Goal: Task Accomplishment & Management: Use online tool/utility

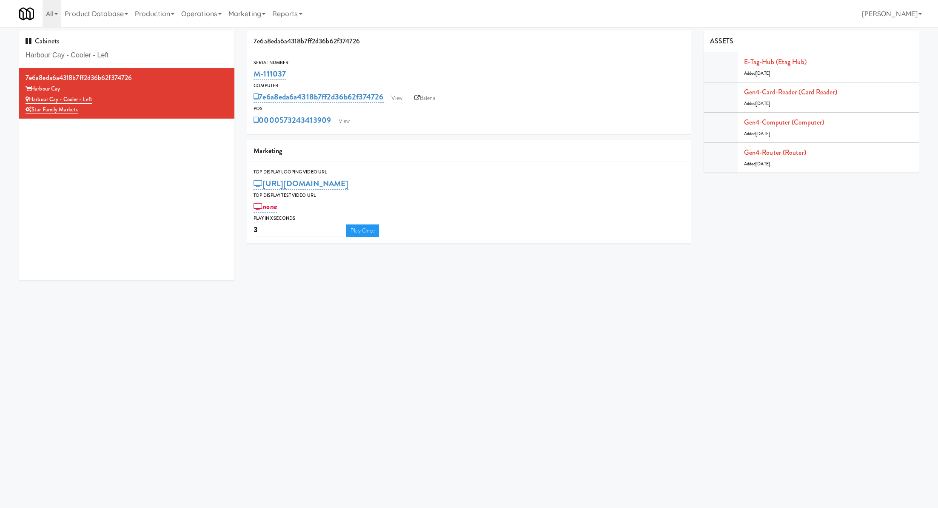
click at [149, 53] on input "Harbour Cay - Cooler - Left" at bounding box center [127, 56] width 202 height 16
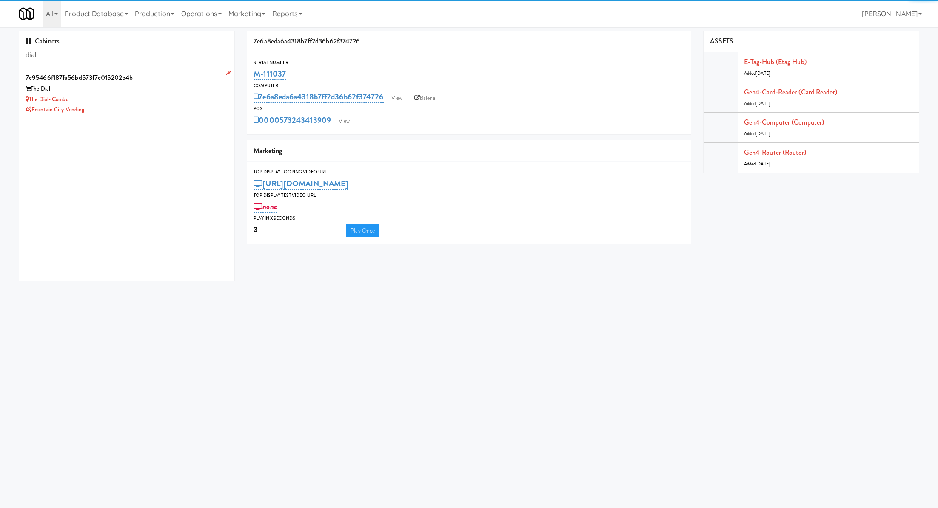
type input "dial"
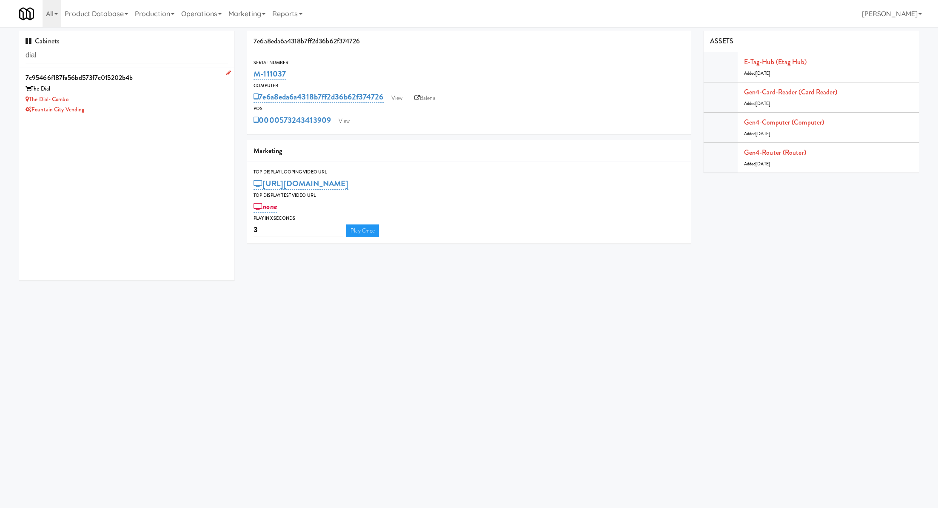
click at [145, 105] on div "Fountain City Vending" at bounding box center [127, 110] width 202 height 11
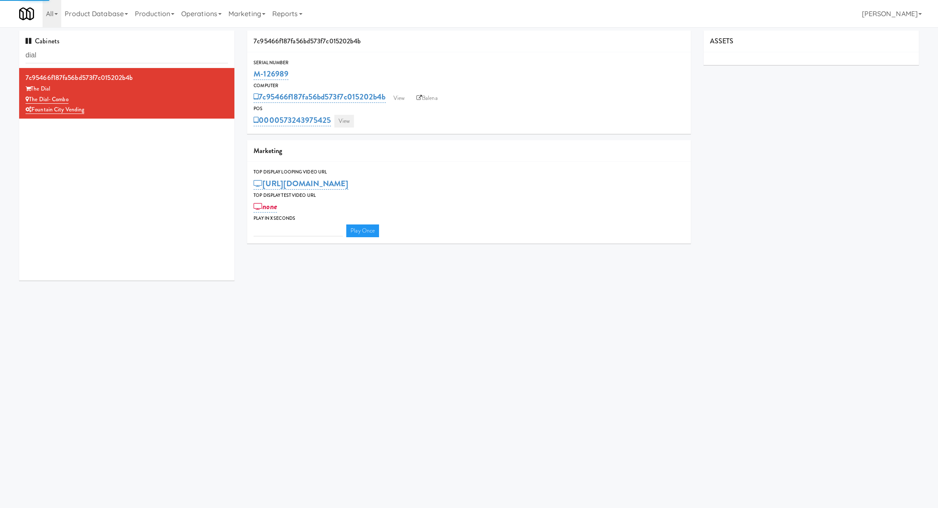
type input "3"
click at [344, 122] on link "View" at bounding box center [344, 121] width 20 height 13
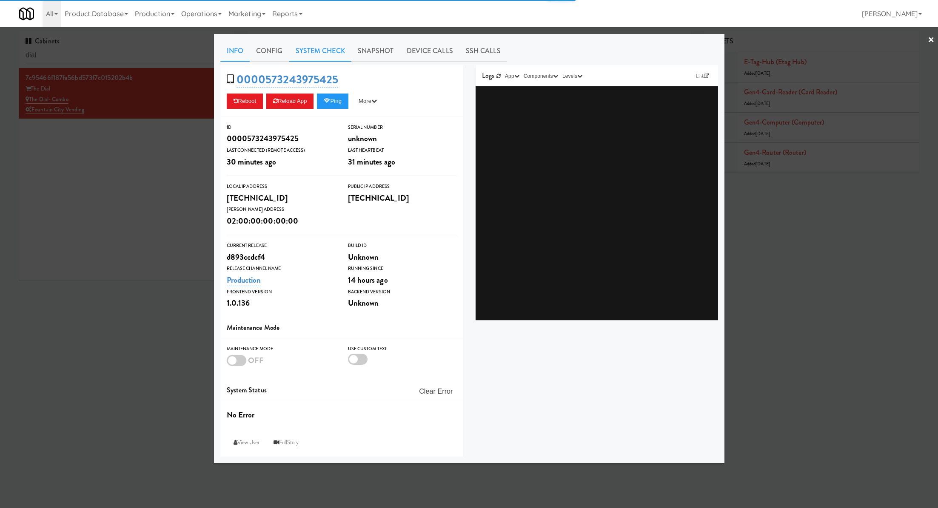
click at [326, 54] on link "System Check" at bounding box center [320, 50] width 62 height 21
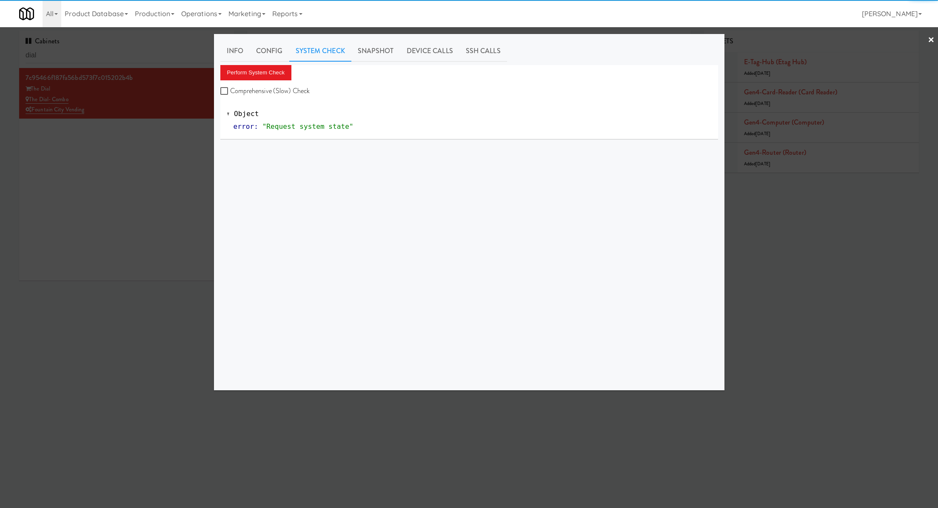
click at [297, 68] on div "Perform System Check Comprehensive (Slow) Check" at bounding box center [469, 81] width 498 height 32
click at [280, 68] on button "Perform System Check" at bounding box center [255, 72] width 71 height 15
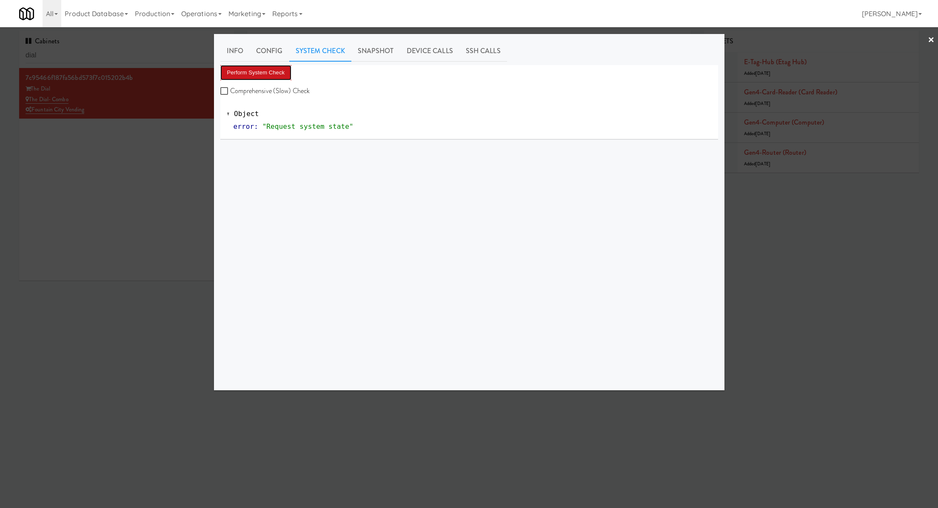
click at [275, 72] on button "Perform System Check" at bounding box center [255, 72] width 71 height 15
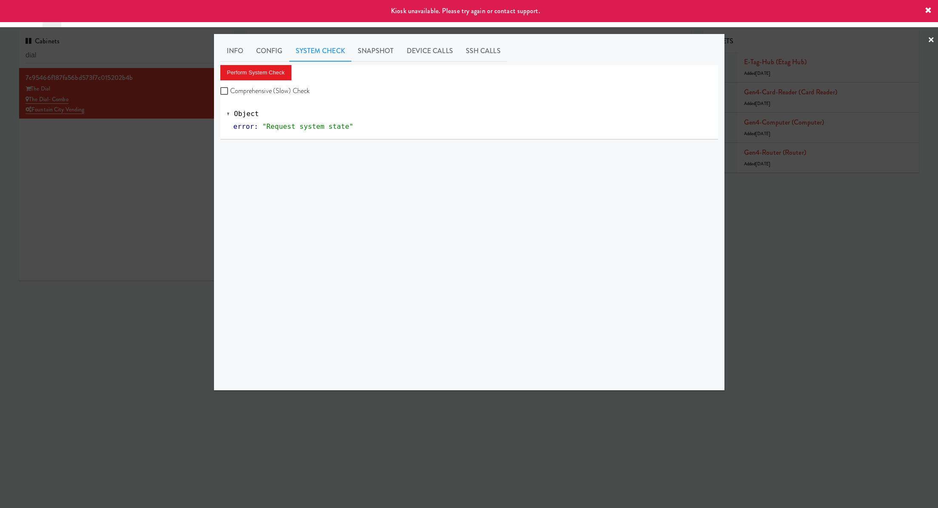
click at [183, 120] on div at bounding box center [469, 254] width 938 height 508
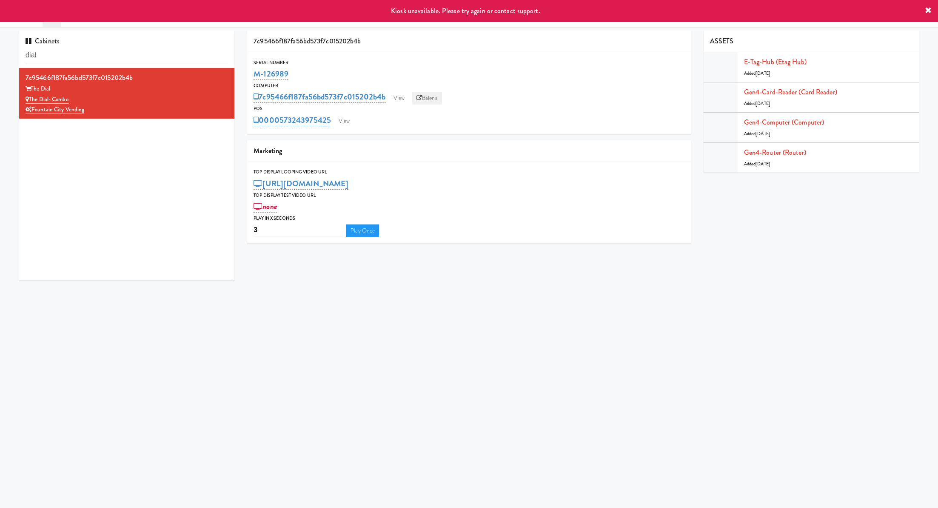
click at [422, 100] on icon at bounding box center [419, 98] width 6 height 6
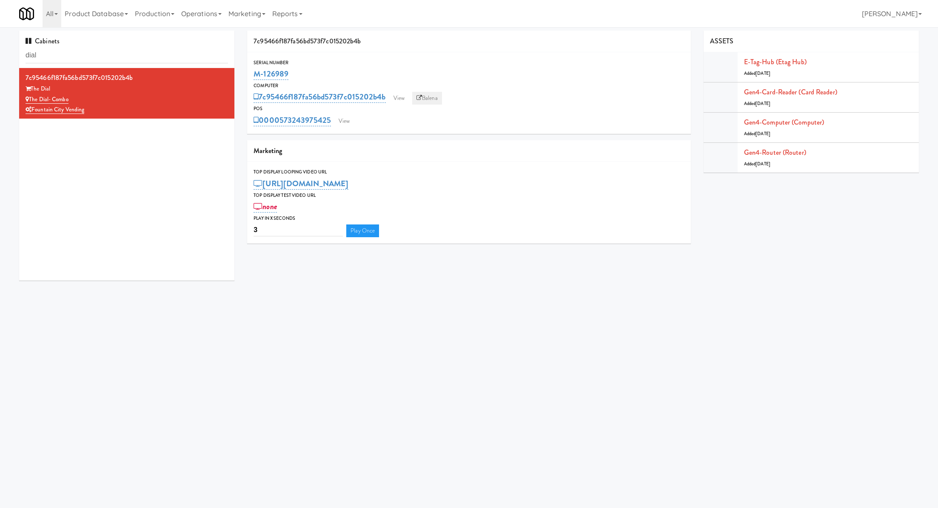
click at [427, 101] on link "Balena" at bounding box center [427, 98] width 30 height 13
click at [419, 94] on link "Balena" at bounding box center [427, 98] width 30 height 13
drag, startPoint x: 296, startPoint y: 71, endPoint x: 248, endPoint y: 72, distance: 48.1
click at [248, 72] on div "Serial Number M-126989" at bounding box center [468, 70] width 443 height 23
copy link "M-126989"
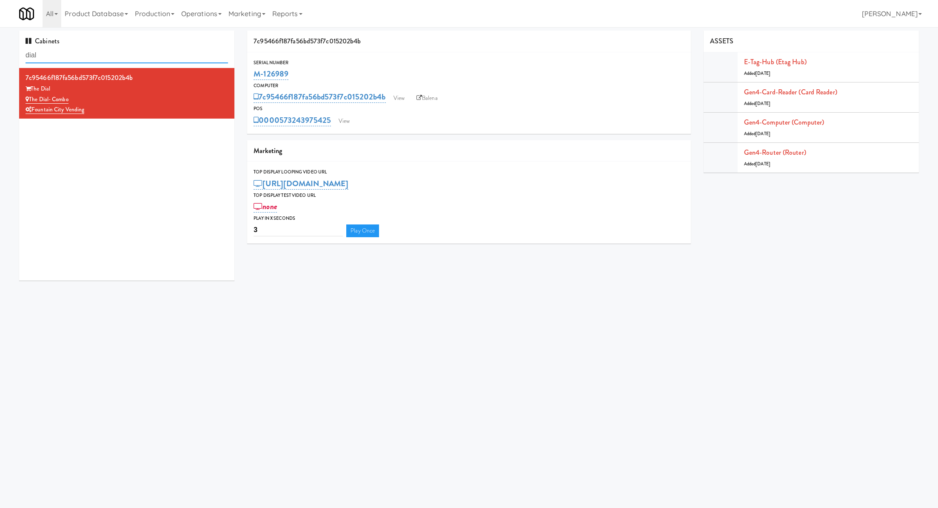
click at [98, 53] on input "dial" at bounding box center [127, 56] width 202 height 16
drag, startPoint x: 88, startPoint y: 97, endPoint x: 29, endPoint y: 98, distance: 59.2
click at [29, 98] on div "The Dial- Combo" at bounding box center [127, 99] width 202 height 11
copy link "The Dial- Combo"
click at [432, 101] on link "Balena" at bounding box center [427, 98] width 30 height 13
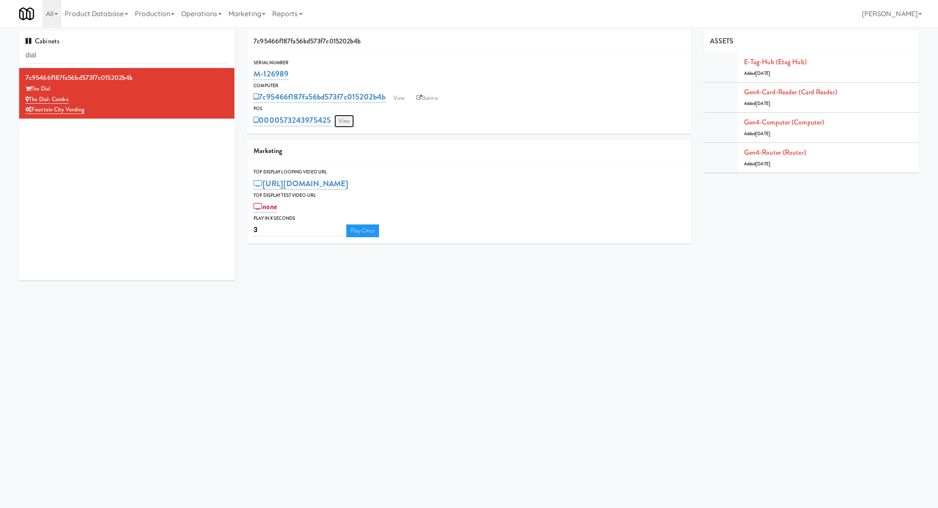
click at [343, 125] on link "View" at bounding box center [344, 121] width 20 height 13
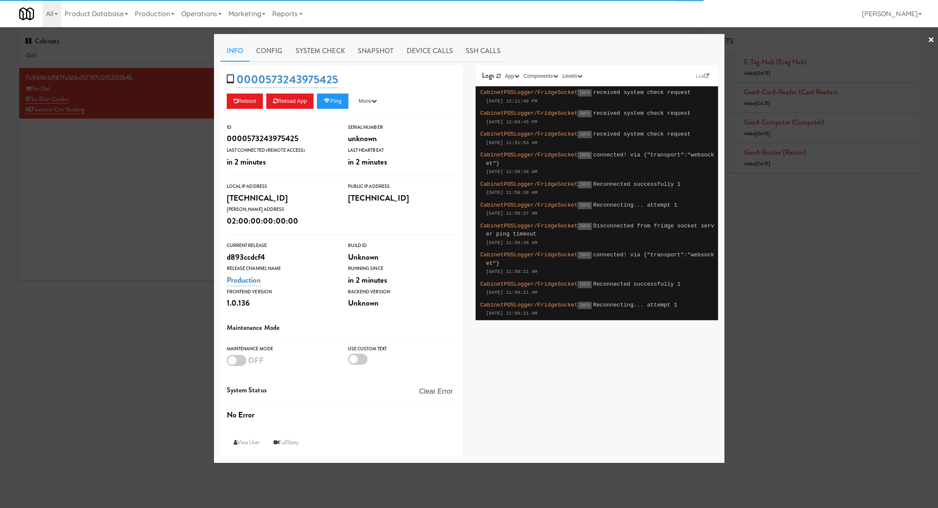
click at [308, 60] on link "System Check" at bounding box center [320, 50] width 62 height 21
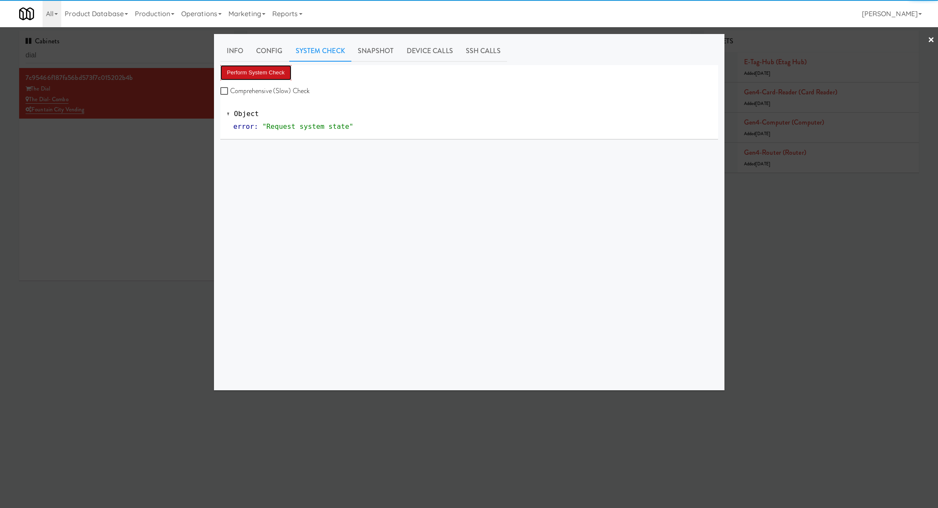
click at [278, 73] on button "Perform System Check" at bounding box center [255, 72] width 71 height 15
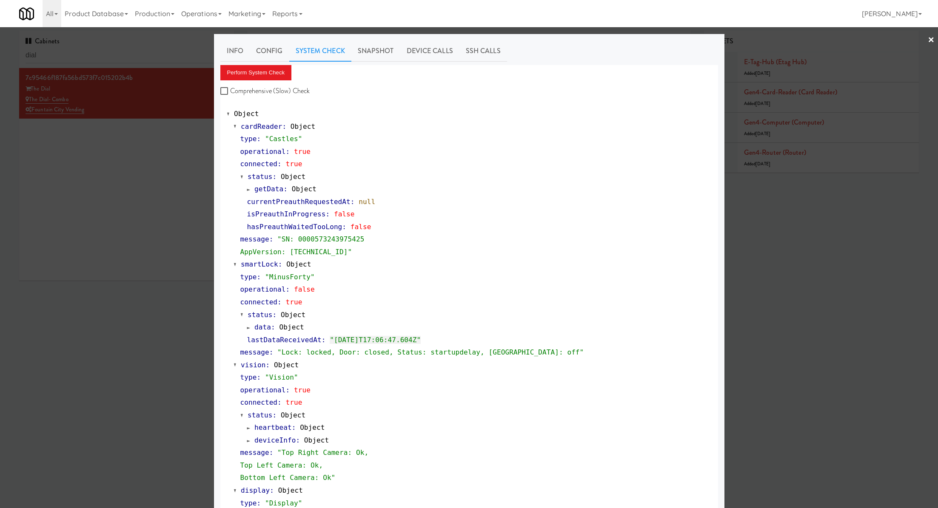
click at [122, 51] on div at bounding box center [469, 254] width 938 height 508
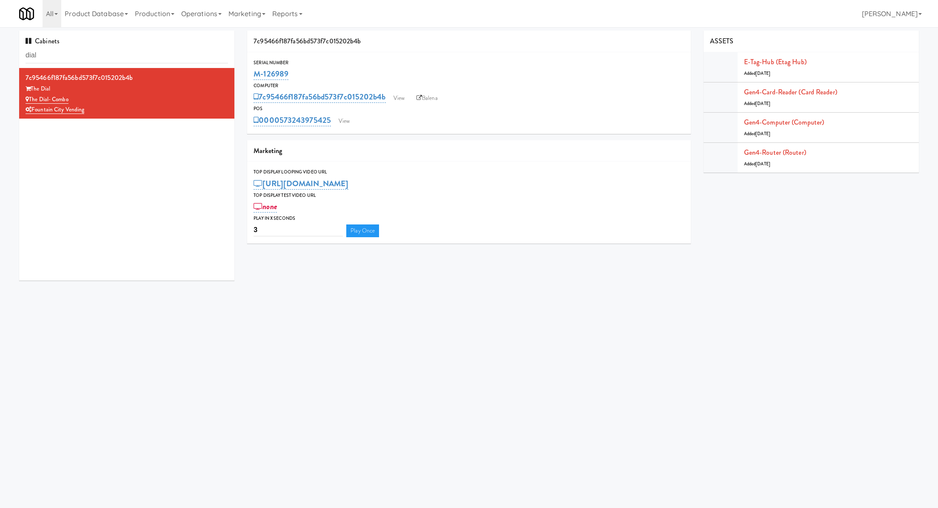
drag, startPoint x: 301, startPoint y: 72, endPoint x: 245, endPoint y: 74, distance: 55.7
click at [245, 74] on div "7c95466f187fa56bd573f7c015202b4b Serial Number M-126989 Computer 7c95466f187fa5…" at bounding box center [469, 140] width 456 height 219
copy link "M-126989"
click at [351, 119] on link "View" at bounding box center [344, 121] width 20 height 13
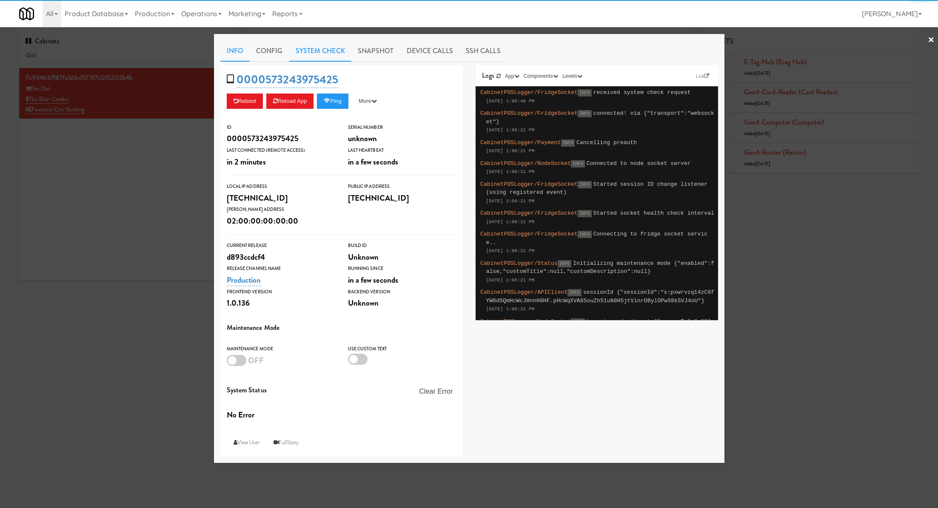
click at [313, 49] on link "System Check" at bounding box center [320, 50] width 62 height 21
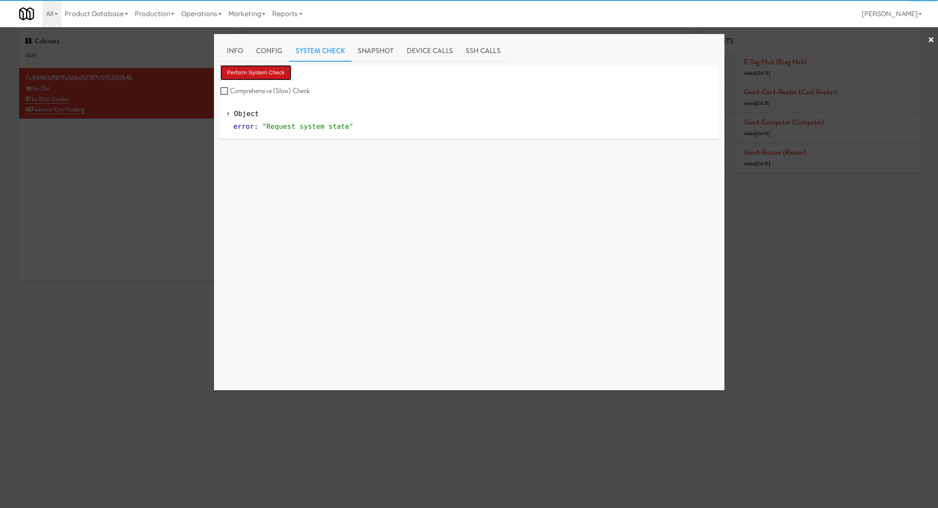
click at [271, 72] on button "Perform System Check" at bounding box center [255, 72] width 71 height 15
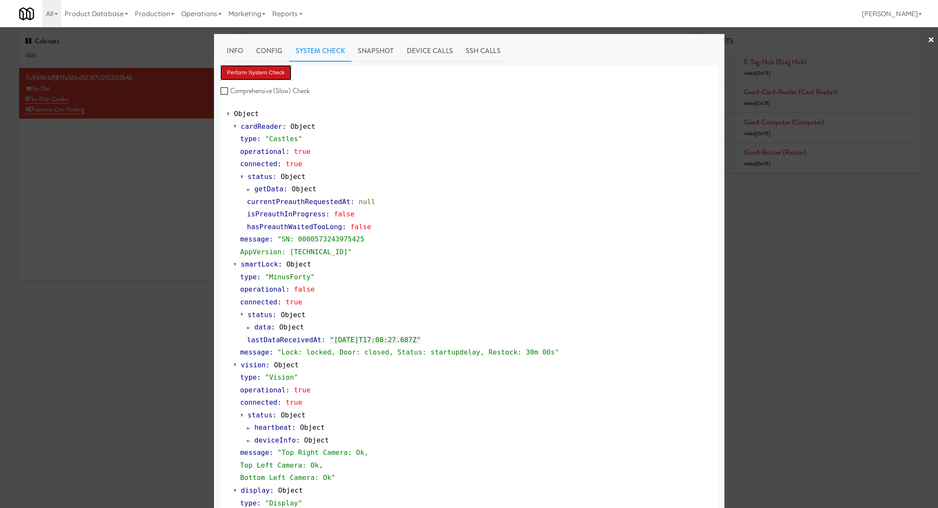
click at [271, 72] on button "Perform System Check" at bounding box center [255, 72] width 71 height 15
click at [248, 70] on button "Perform System Check" at bounding box center [255, 72] width 71 height 15
click at [348, 53] on link "System Check" at bounding box center [320, 50] width 62 height 21
click at [373, 50] on link "Snapshot" at bounding box center [375, 50] width 49 height 21
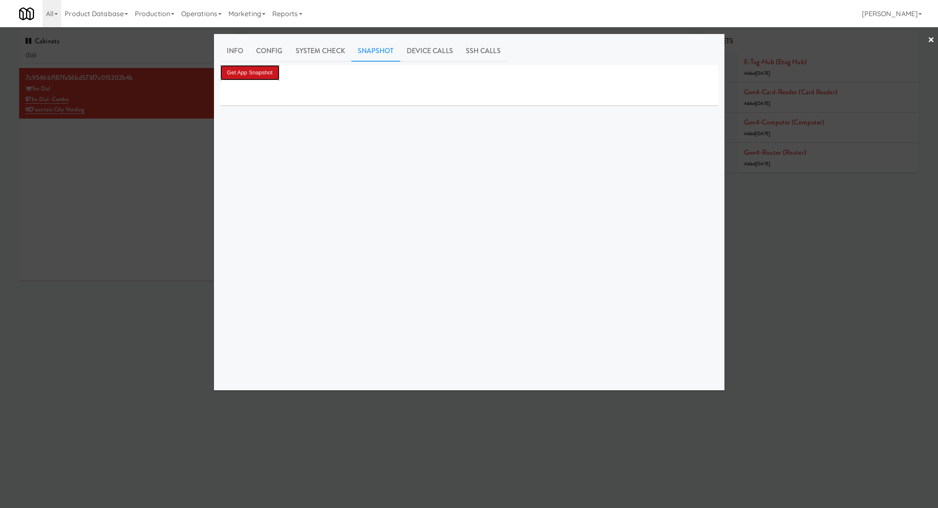
click at [262, 73] on button "Get App Snapshot" at bounding box center [249, 72] width 59 height 15
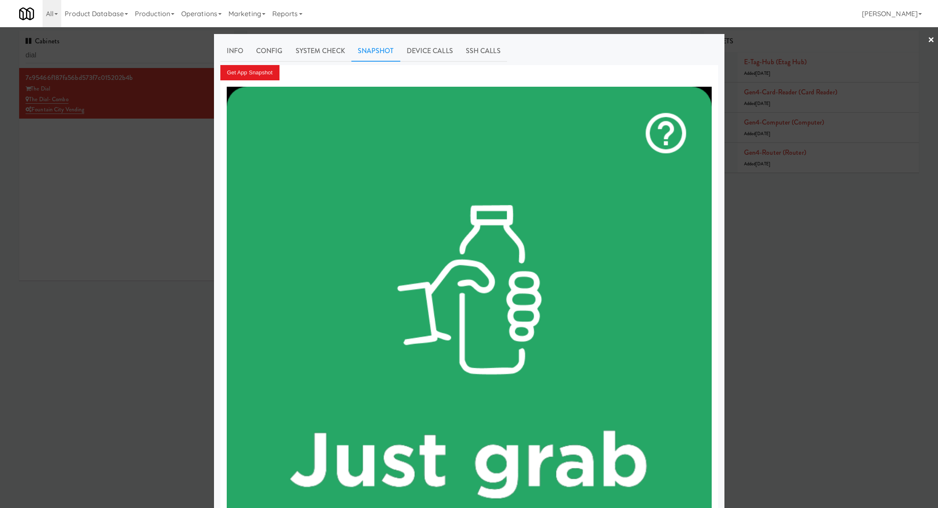
click at [86, 53] on div at bounding box center [469, 254] width 938 height 508
click at [86, 53] on input "dial" at bounding box center [127, 56] width 202 height 16
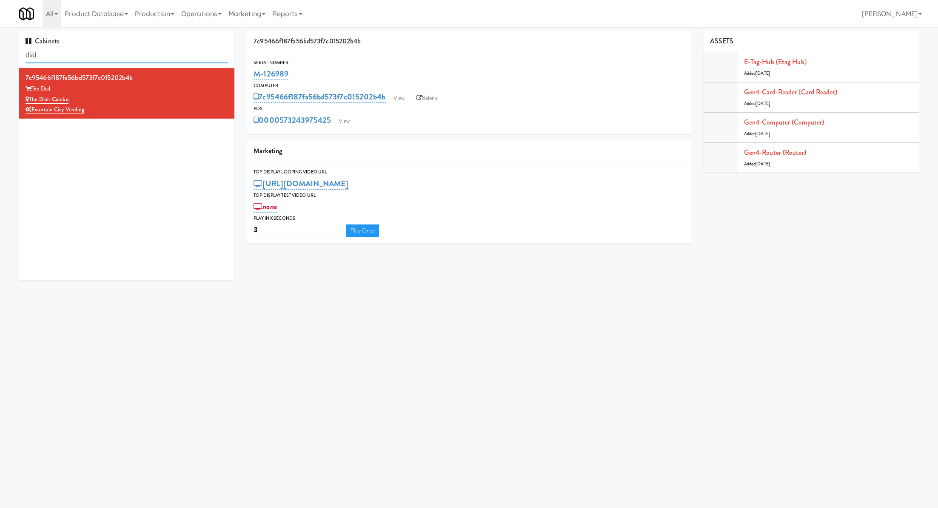
click at [86, 53] on input "dial" at bounding box center [127, 56] width 202 height 16
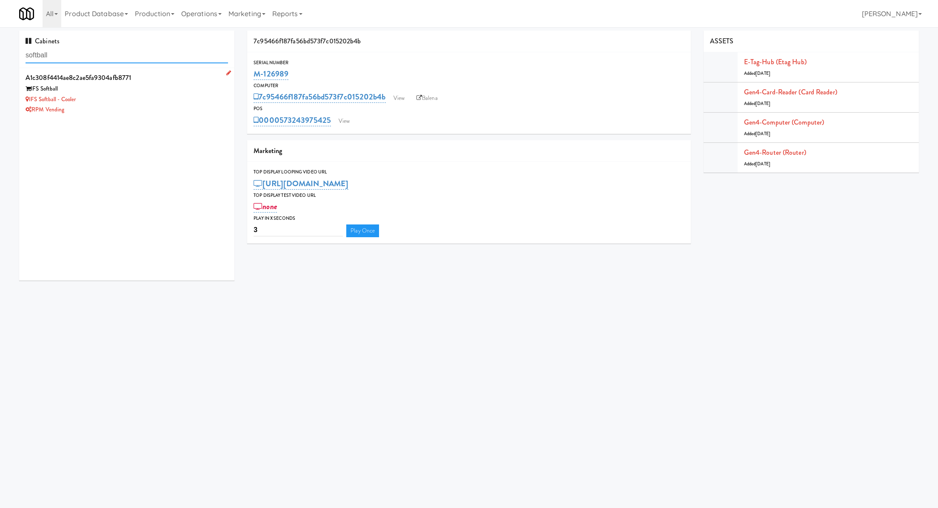
type input "softball"
click at [125, 103] on div "IFS Softball - Cooler" at bounding box center [127, 99] width 202 height 11
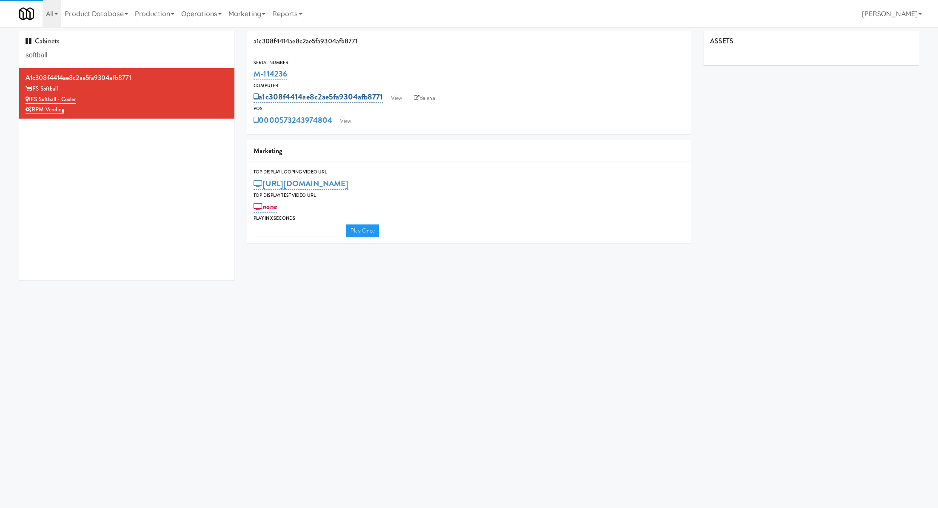
type input "3"
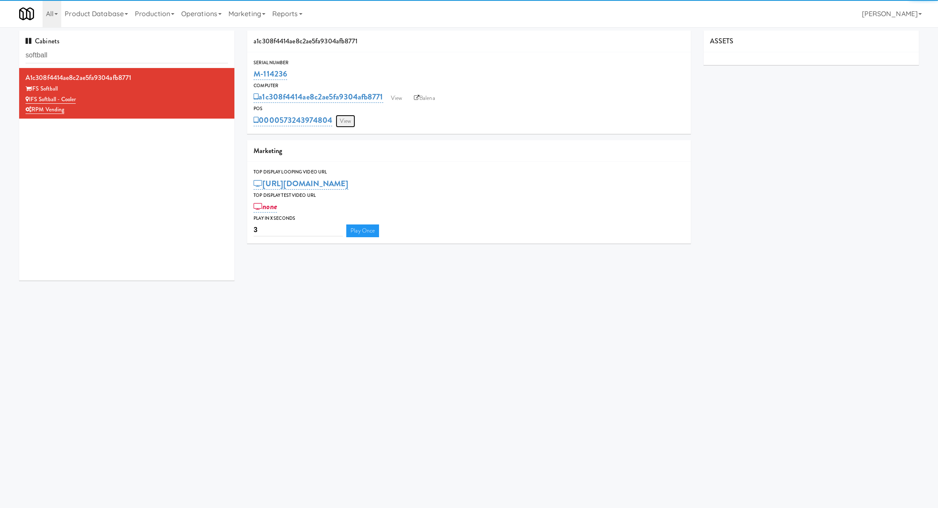
click at [349, 126] on link "View" at bounding box center [346, 121] width 20 height 13
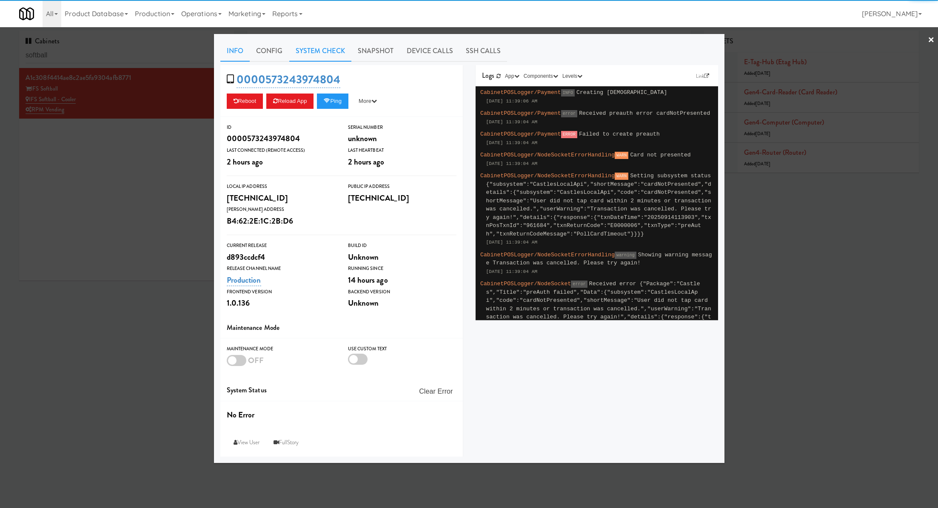
click at [327, 55] on link "System Check" at bounding box center [320, 50] width 62 height 21
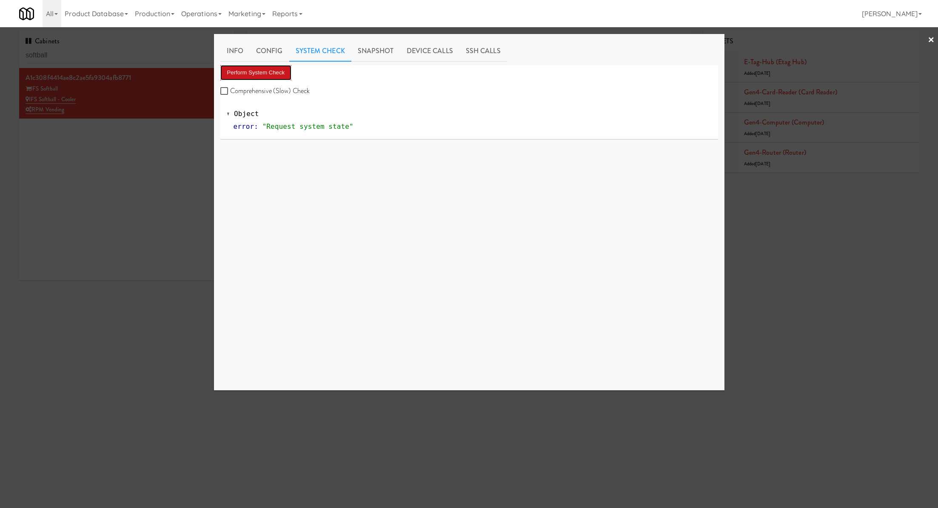
click at [286, 68] on button "Perform System Check" at bounding box center [255, 72] width 71 height 15
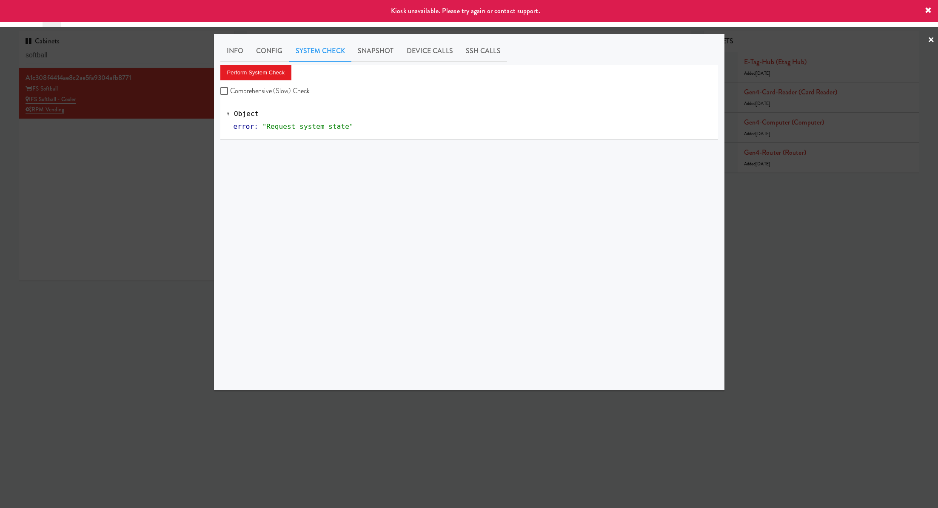
click at [185, 157] on div at bounding box center [469, 254] width 938 height 508
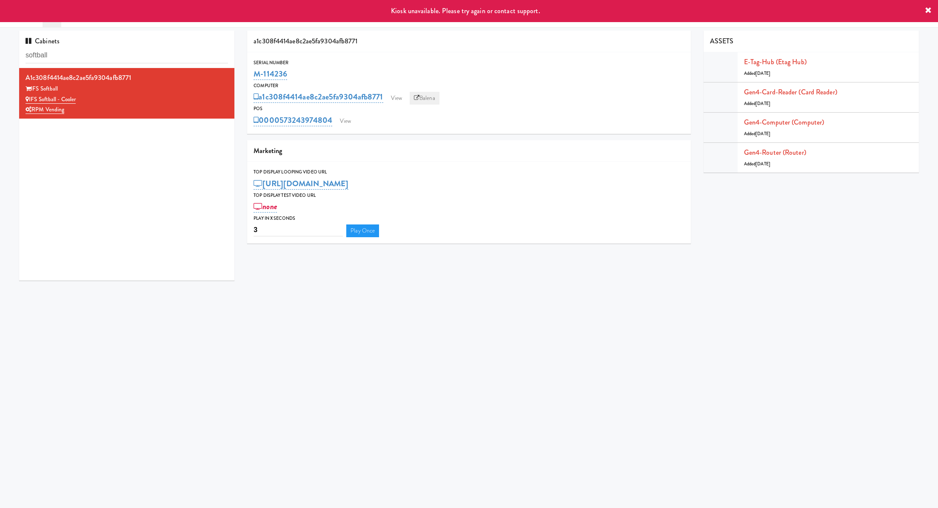
click at [418, 97] on icon at bounding box center [417, 98] width 6 height 6
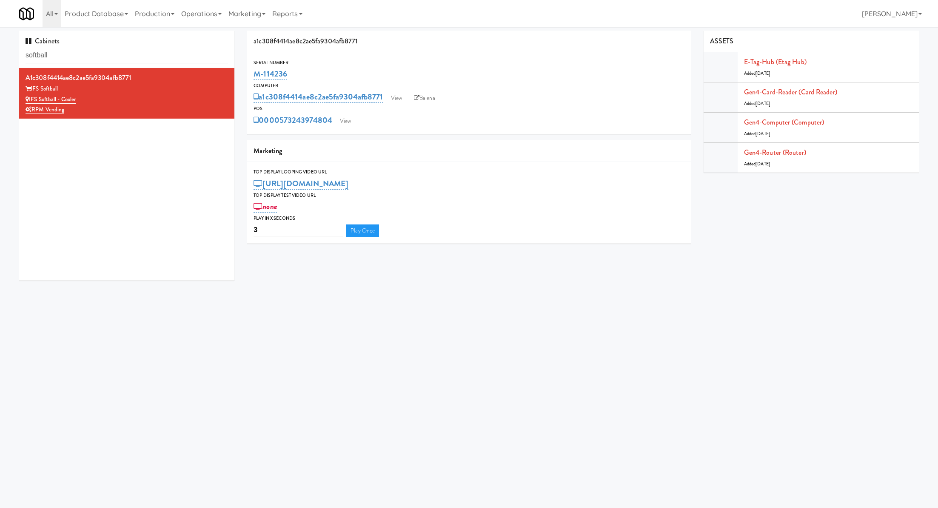
drag, startPoint x: 296, startPoint y: 76, endPoint x: 251, endPoint y: 76, distance: 45.1
click at [251, 76] on div "Serial Number M-114236" at bounding box center [468, 70] width 443 height 23
copy link "M-114236"
click at [344, 127] on div "Serial Number M-114236 Computer a1c308f4414ae8c2ae5fa9304afb8771 View Balena PO…" at bounding box center [468, 93] width 443 height 82
click at [345, 124] on link "View" at bounding box center [346, 121] width 20 height 13
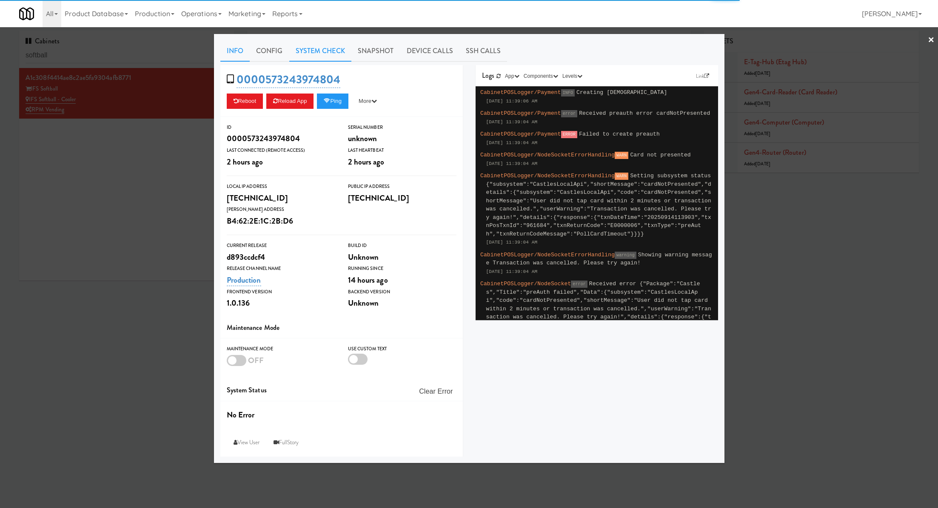
click at [325, 51] on link "System Check" at bounding box center [320, 50] width 62 height 21
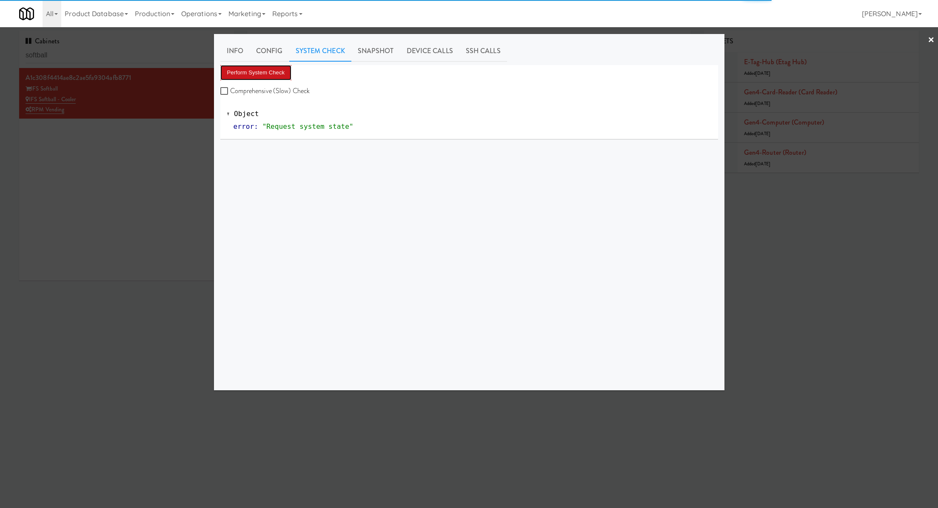
click at [279, 75] on button "Perform System Check" at bounding box center [255, 72] width 71 height 15
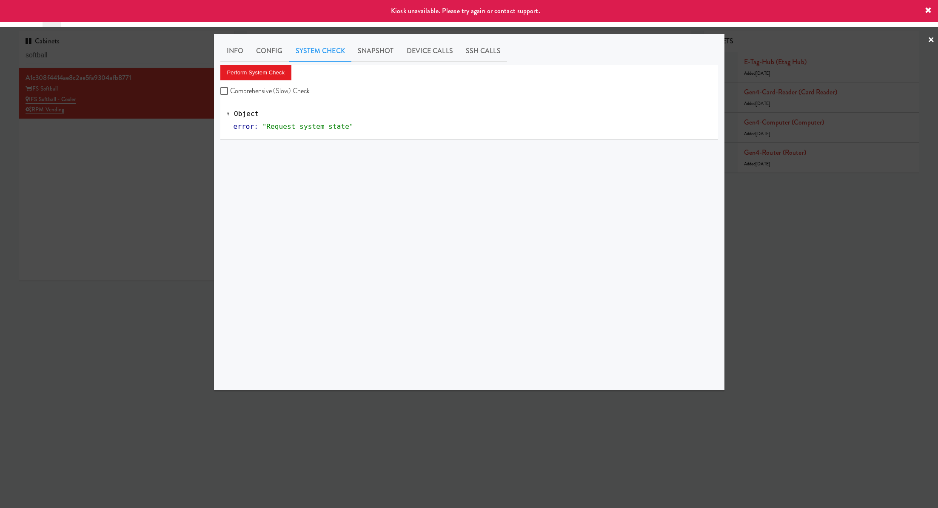
click at [161, 137] on div at bounding box center [469, 254] width 938 height 508
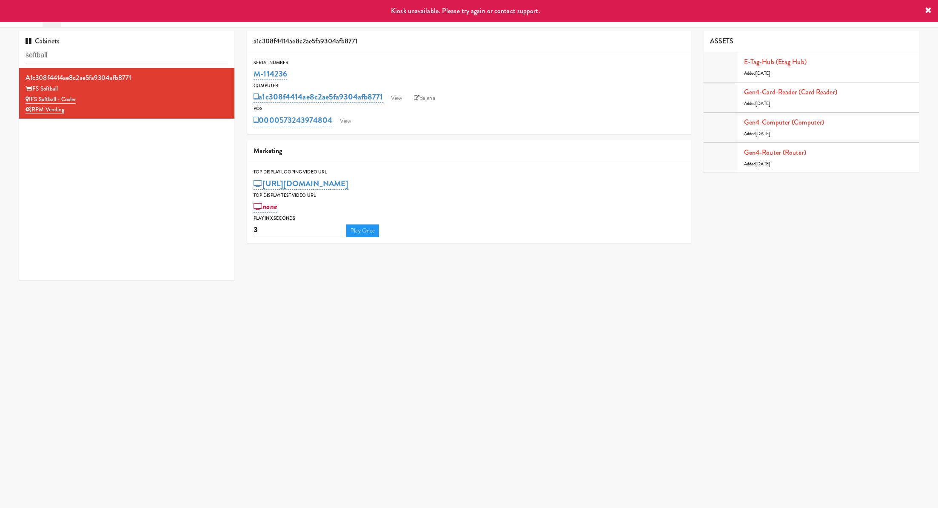
drag, startPoint x: 296, startPoint y: 78, endPoint x: 249, endPoint y: 76, distance: 47.3
click at [249, 77] on div "Serial Number M-114236" at bounding box center [468, 70] width 443 height 23
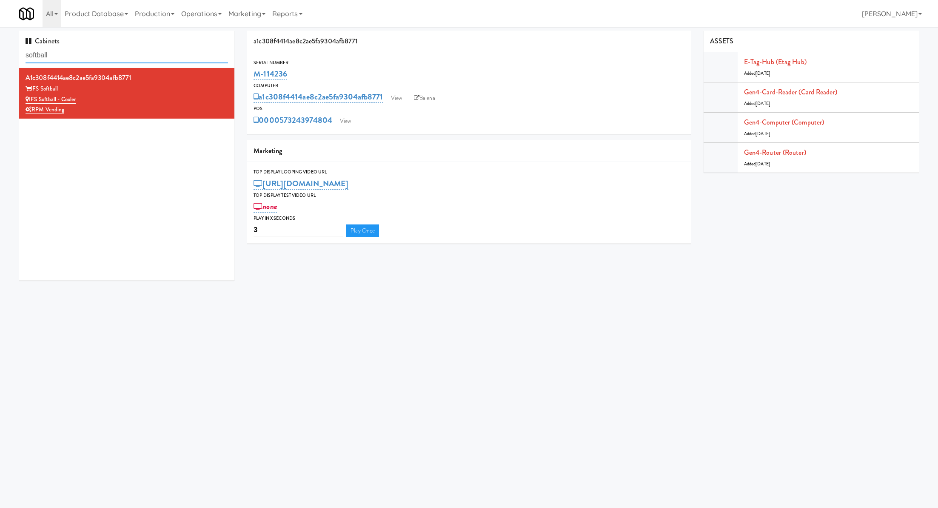
click at [129, 60] on input "softball" at bounding box center [127, 56] width 202 height 16
click at [431, 99] on link "Balena" at bounding box center [425, 98] width 30 height 13
click at [341, 115] on link "View" at bounding box center [346, 121] width 20 height 13
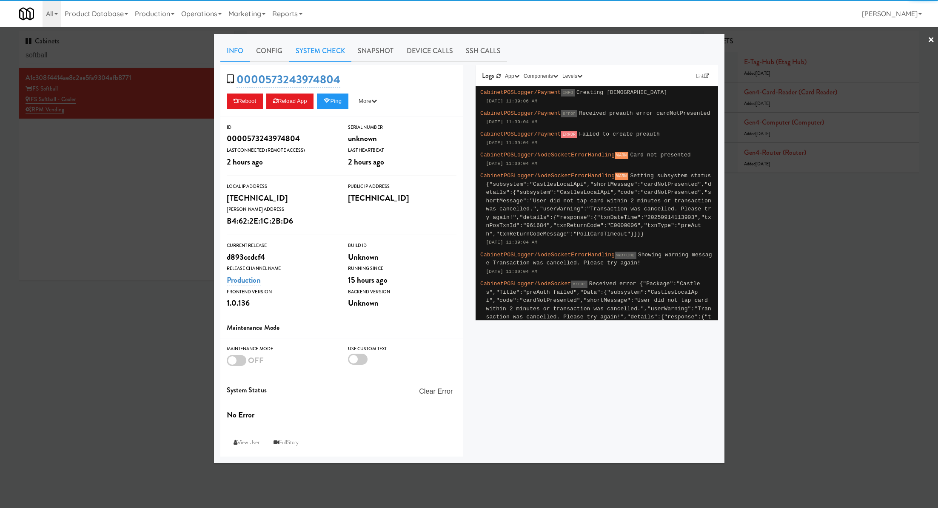
click at [312, 54] on link "System Check" at bounding box center [320, 50] width 62 height 21
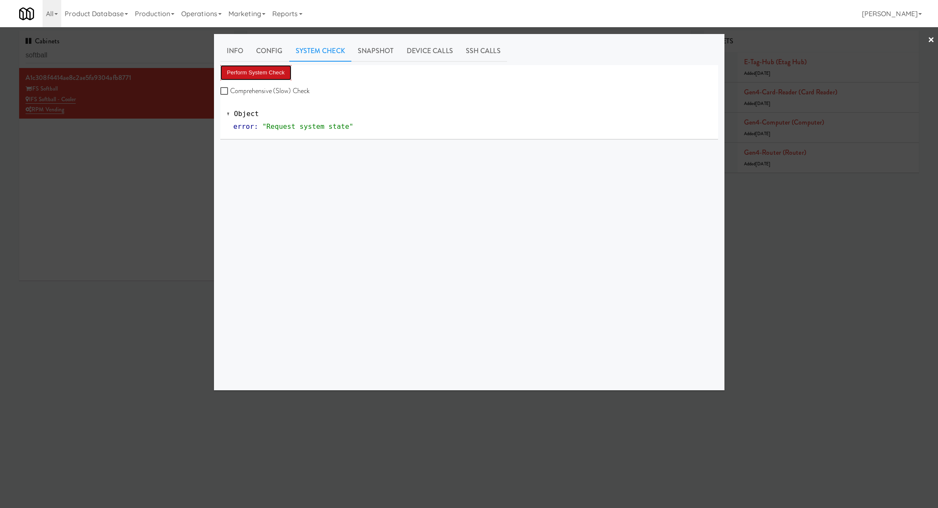
click at [285, 68] on button "Perform System Check" at bounding box center [255, 72] width 71 height 15
click at [194, 160] on div at bounding box center [469, 254] width 938 height 508
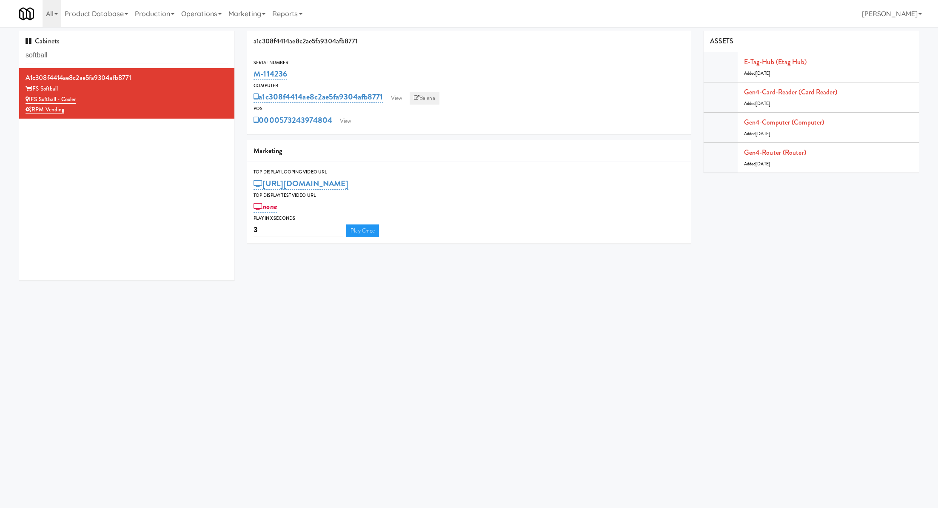
click at [430, 101] on link "Balena" at bounding box center [425, 98] width 30 height 13
click at [347, 125] on link "View" at bounding box center [346, 121] width 20 height 13
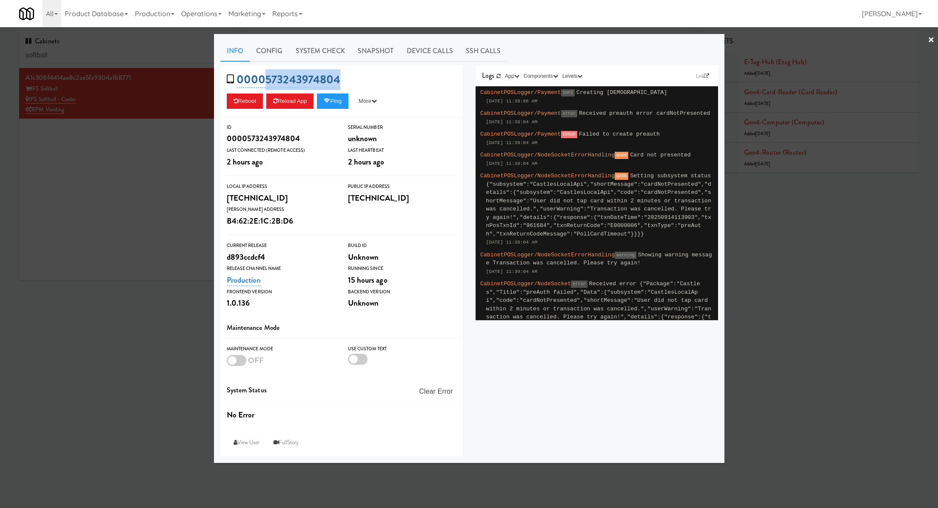
drag, startPoint x: 351, startPoint y: 76, endPoint x: 265, endPoint y: 80, distance: 86.9
click at [265, 80] on div "0000573243974804 Reboot Reload App Ping More Ping Server Restart Server Force R…" at bounding box center [341, 91] width 242 height 52
copy link "573243974804"
click at [156, 148] on div at bounding box center [469, 254] width 938 height 508
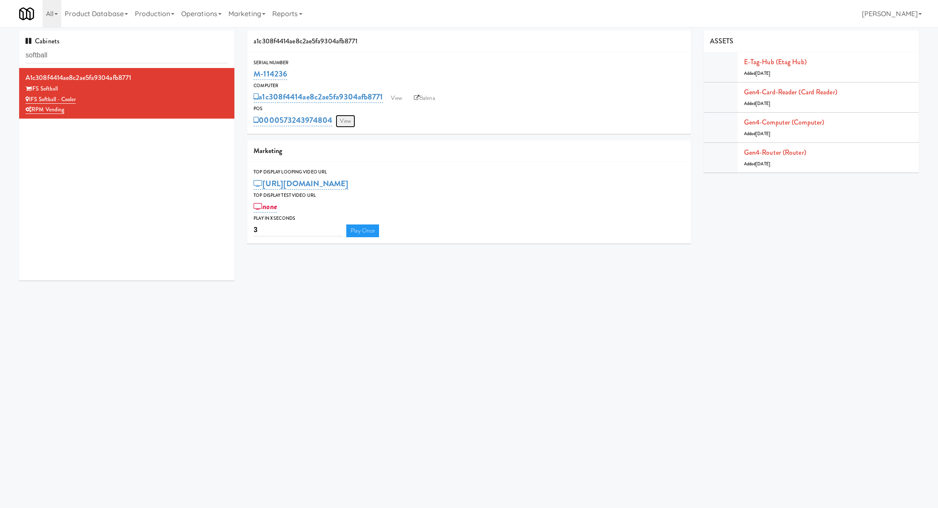
click at [354, 124] on link "View" at bounding box center [346, 121] width 20 height 13
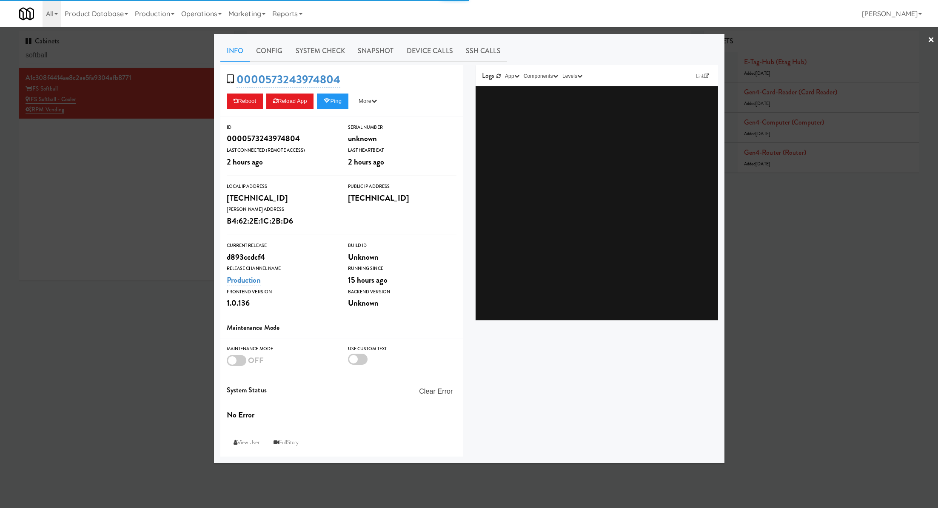
click at [106, 55] on div at bounding box center [469, 254] width 938 height 508
click at [106, 55] on input "softball" at bounding box center [127, 56] width 202 height 16
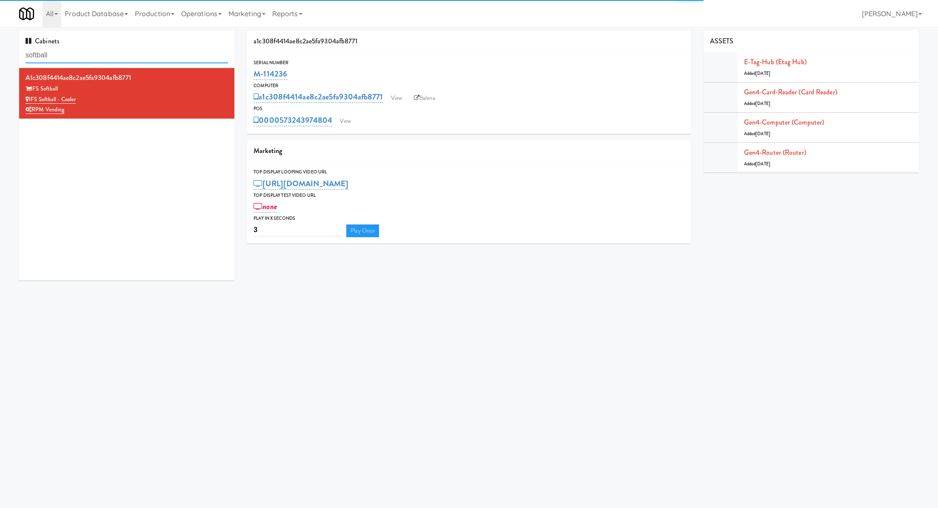
click at [106, 55] on input "softball" at bounding box center [127, 56] width 202 height 16
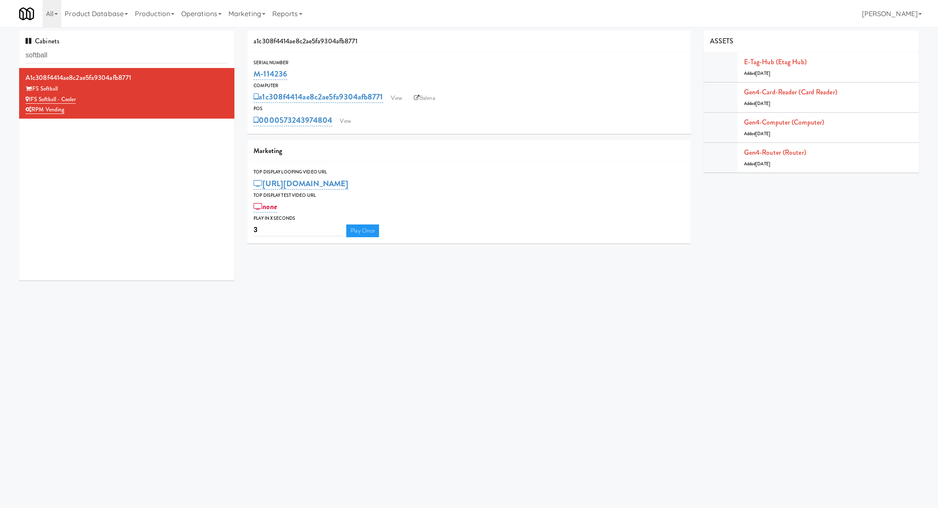
drag, startPoint x: 302, startPoint y: 74, endPoint x: 251, endPoint y: 73, distance: 51.5
click at [251, 74] on div "Serial Number M-114236" at bounding box center [468, 70] width 443 height 23
copy link "M-114236"
click at [186, 59] on input "softball" at bounding box center [127, 56] width 202 height 16
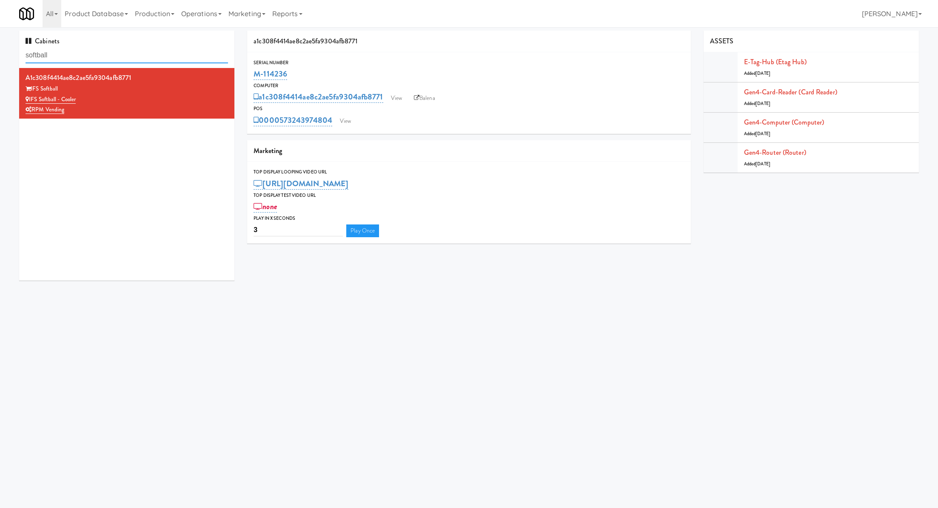
click at [186, 59] on input "softball" at bounding box center [127, 56] width 202 height 16
paste input "Hospital - Cooler - Left"
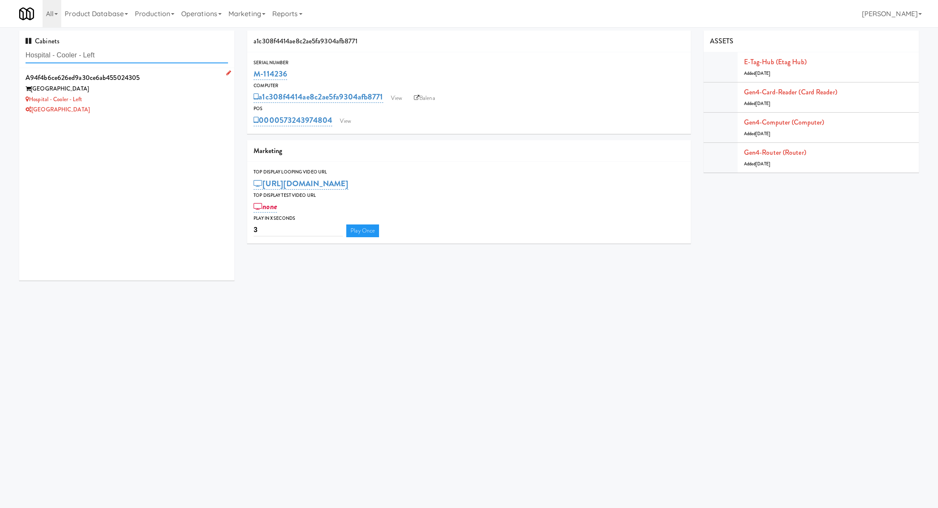
type input "Hospital - Cooler - Left"
click at [184, 85] on div "[GEOGRAPHIC_DATA]" at bounding box center [127, 89] width 202 height 11
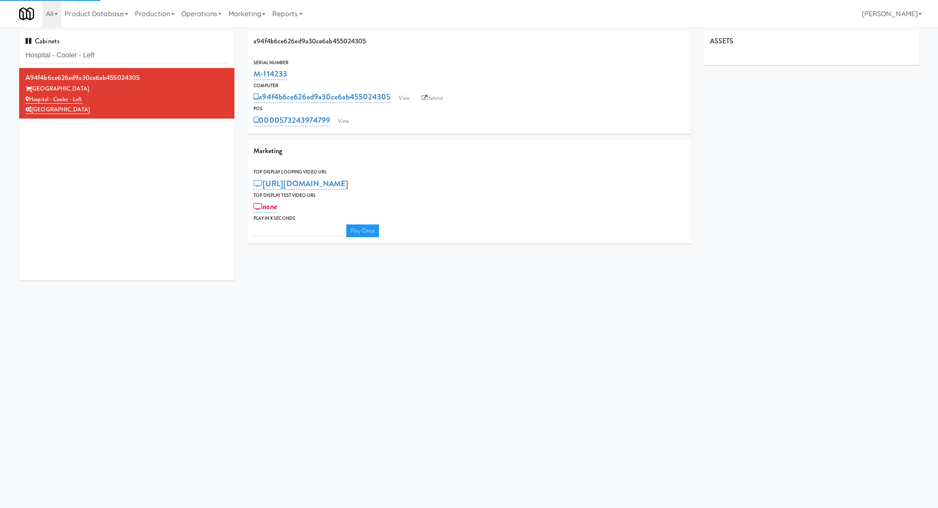
type input "3"
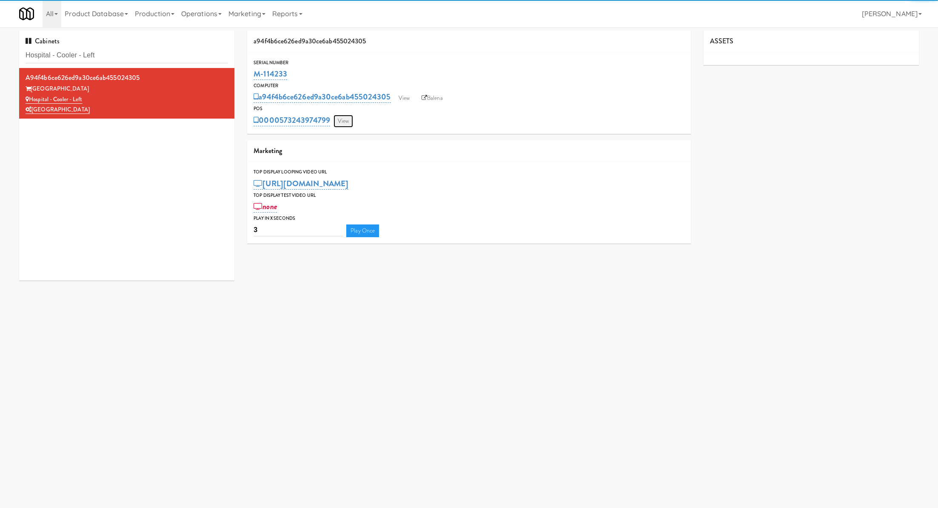
click at [344, 123] on link "View" at bounding box center [343, 121] width 20 height 13
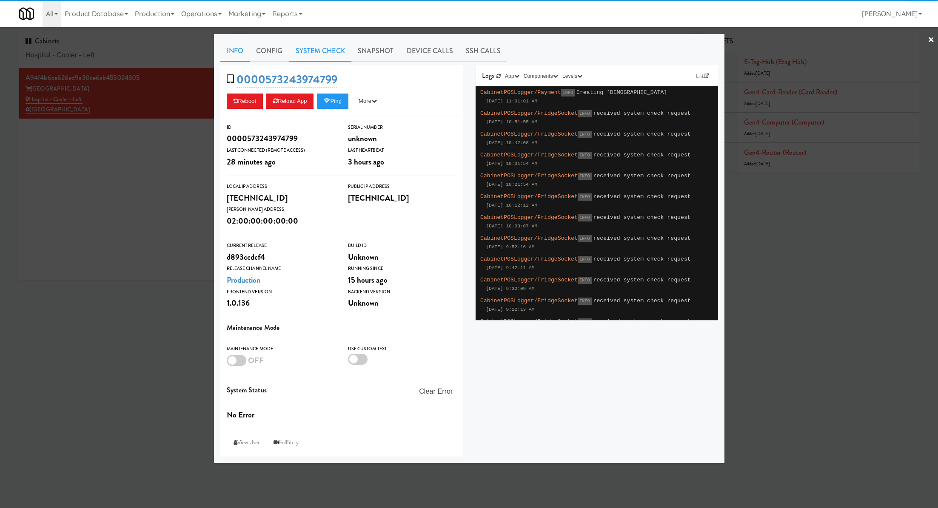
click at [314, 54] on link "System Check" at bounding box center [320, 50] width 62 height 21
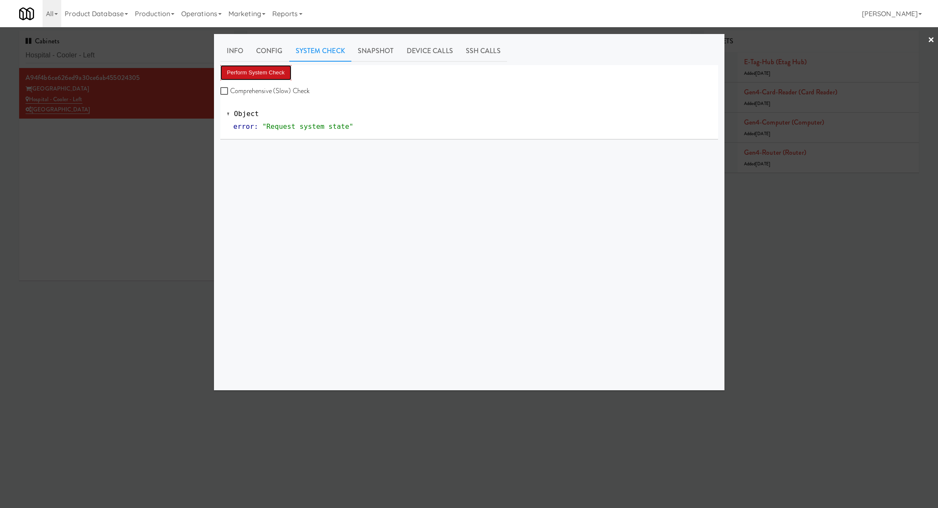
click at [273, 71] on button "Perform System Check" at bounding box center [255, 72] width 71 height 15
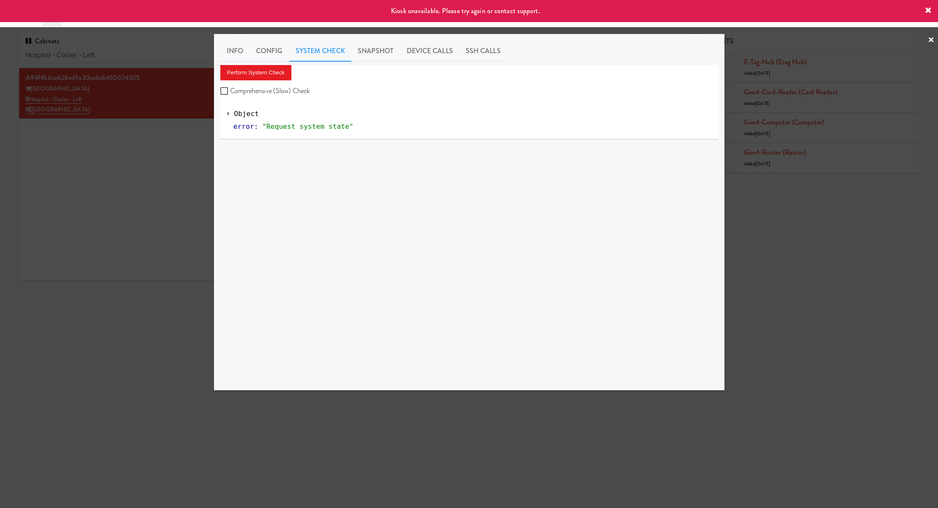
click at [122, 158] on div at bounding box center [469, 254] width 938 height 508
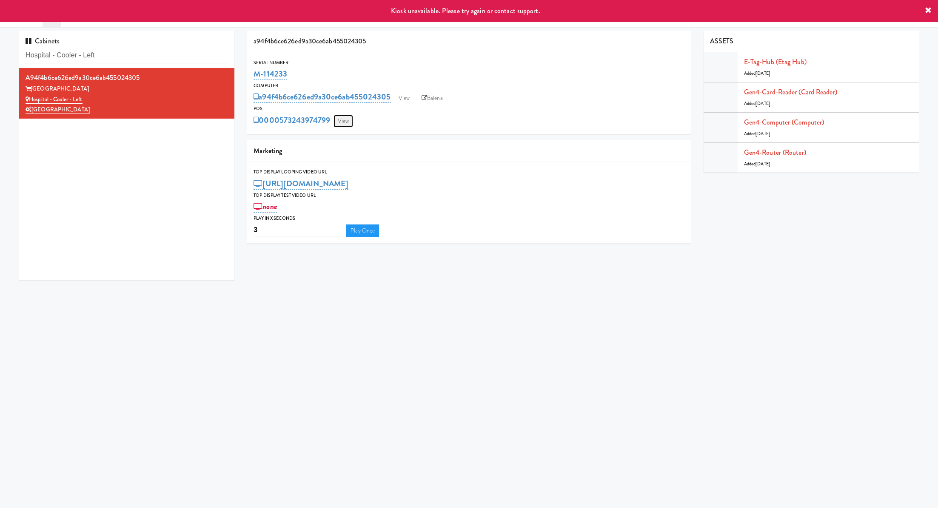
click at [350, 121] on link "View" at bounding box center [343, 121] width 20 height 13
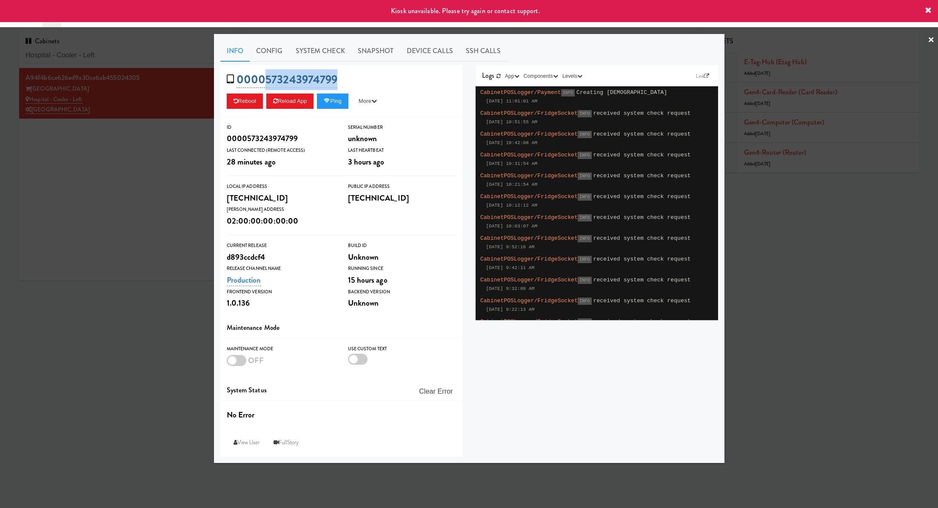
drag, startPoint x: 341, startPoint y: 76, endPoint x: 265, endPoint y: 76, distance: 75.7
click at [265, 76] on div "0000573243974799 Reboot Reload App Ping More Ping Server Restart Server Force R…" at bounding box center [341, 91] width 242 height 52
copy link "573243974799"
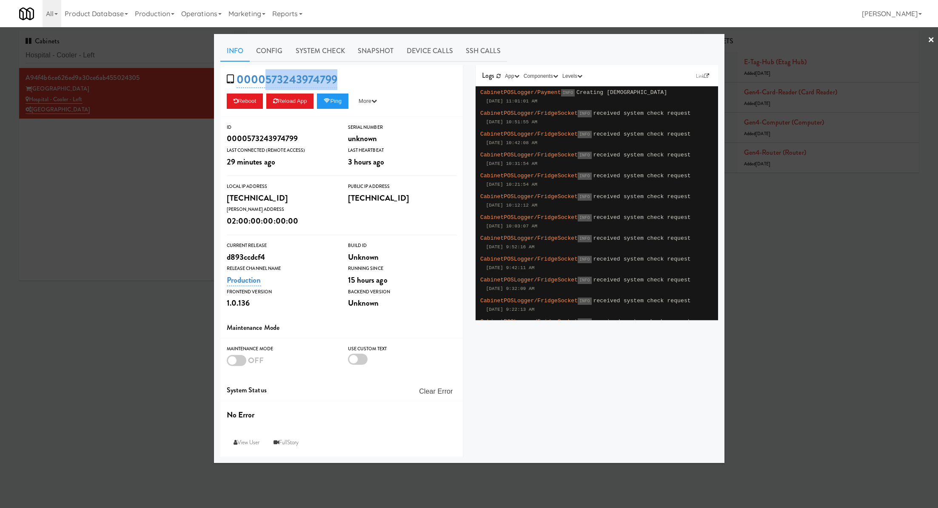
copy link "573243974799"
click at [186, 119] on div at bounding box center [469, 254] width 938 height 508
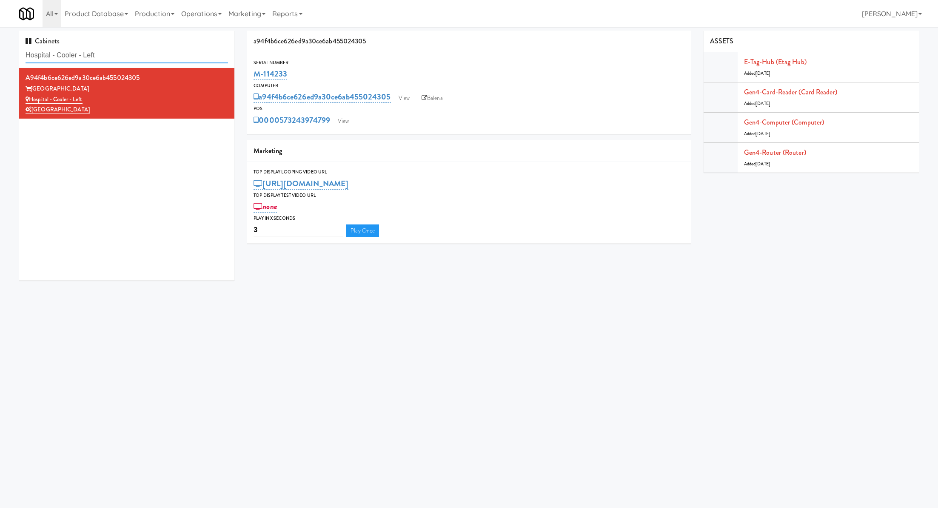
click at [164, 59] on input "Hospital - Cooler - Left" at bounding box center [127, 56] width 202 height 16
paste input "Revolution Mill - Cooler"
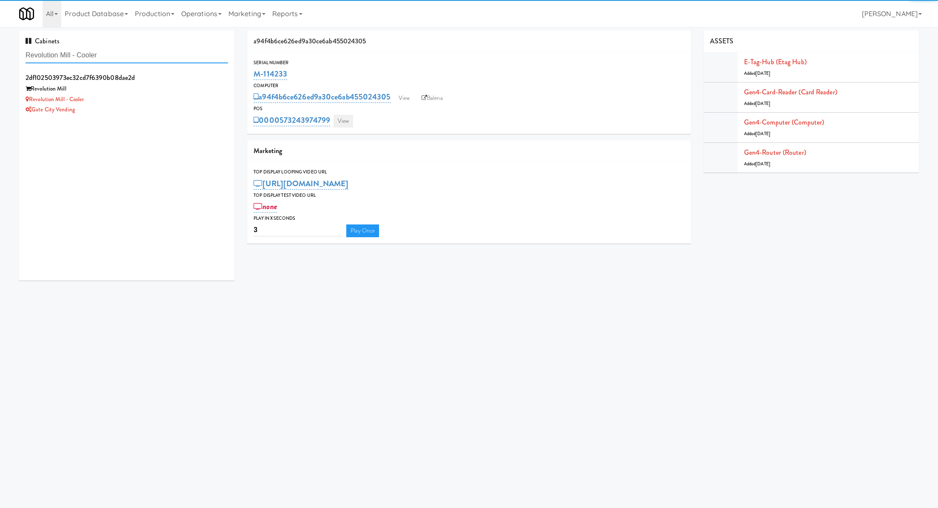
type input "Revolution Mill - Cooler"
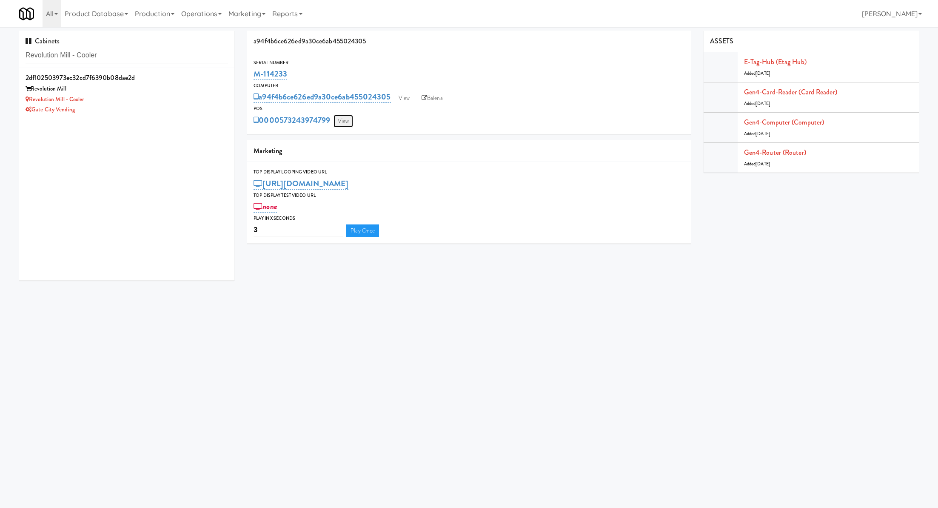
click at [344, 122] on link "View" at bounding box center [343, 121] width 20 height 13
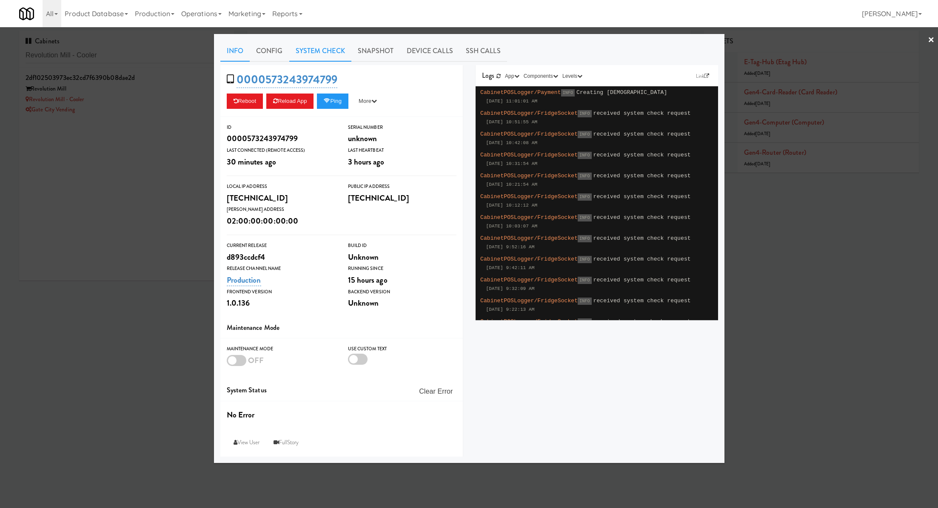
click at [331, 53] on link "System Check" at bounding box center [320, 50] width 62 height 21
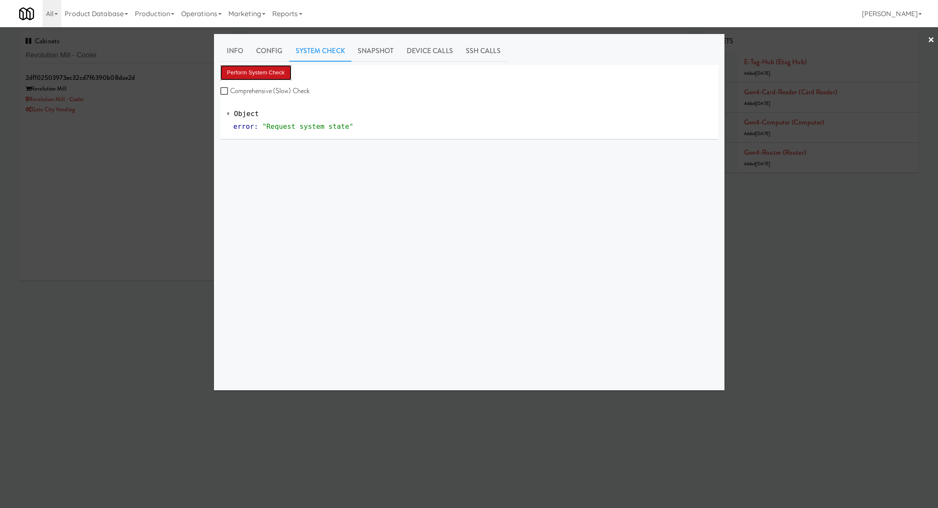
click at [280, 71] on button "Perform System Check" at bounding box center [255, 72] width 71 height 15
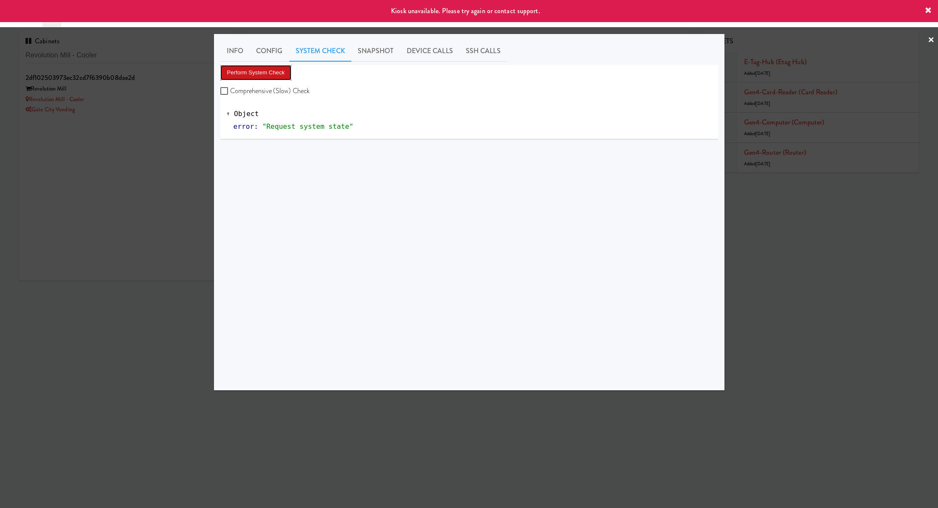
click at [280, 71] on button "Perform System Check" at bounding box center [255, 72] width 71 height 15
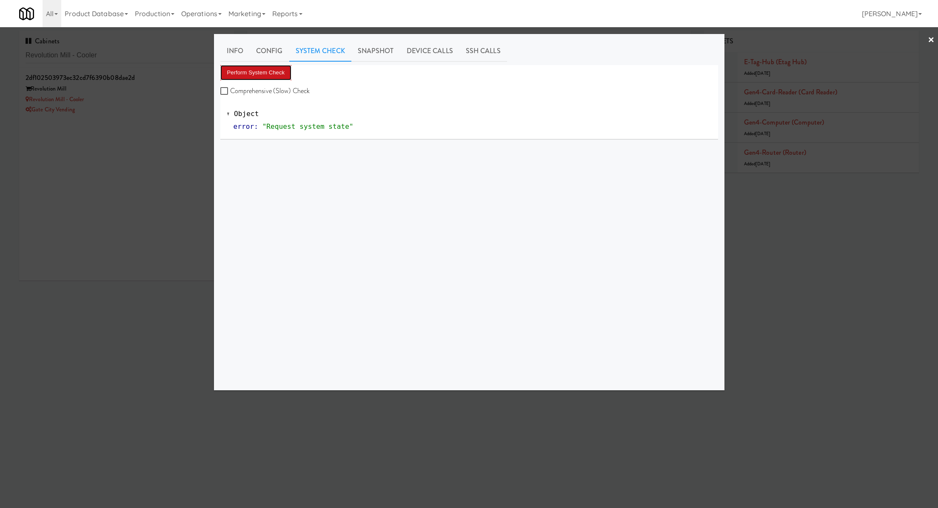
click at [278, 70] on button "Perform System Check" at bounding box center [255, 72] width 71 height 15
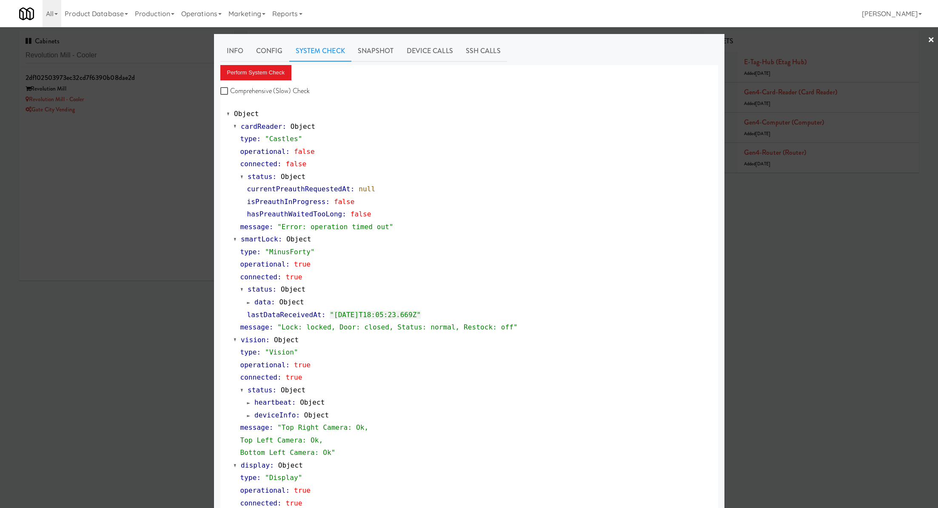
click at [189, 85] on div at bounding box center [469, 254] width 938 height 508
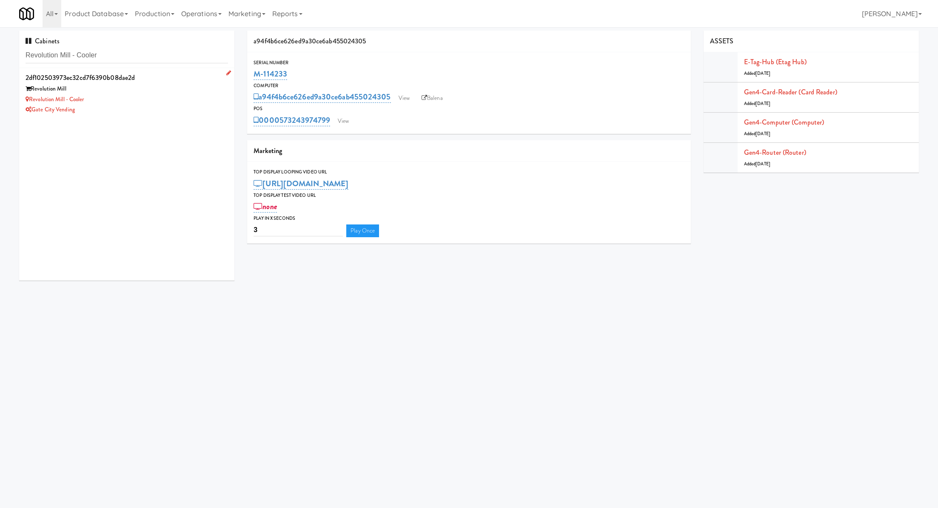
click at [185, 92] on div "Revolution Mill" at bounding box center [127, 89] width 202 height 11
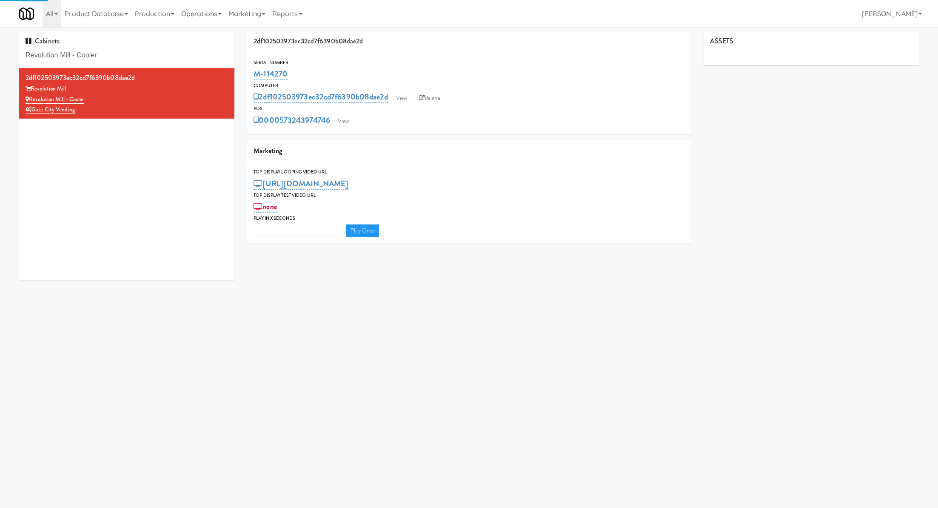
type input "3"
click at [352, 120] on link "View" at bounding box center [343, 121] width 20 height 13
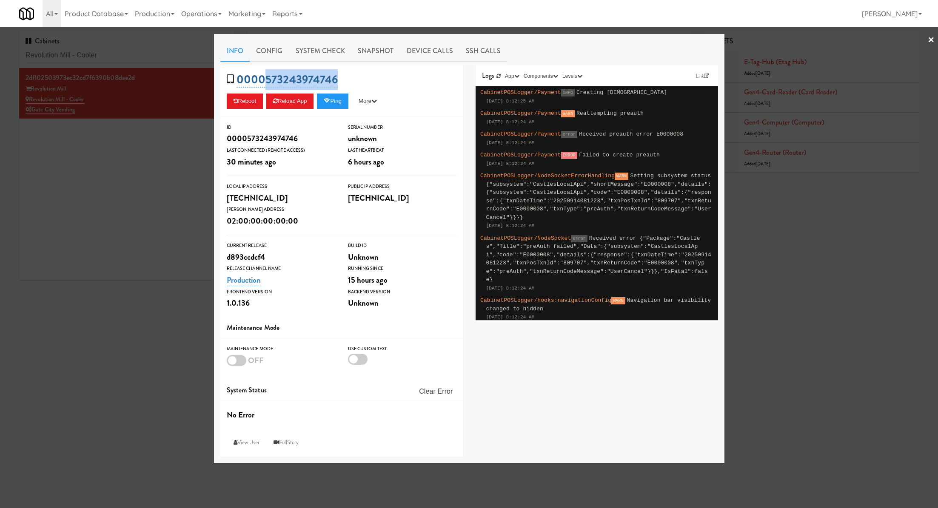
drag, startPoint x: 342, startPoint y: 81, endPoint x: 266, endPoint y: 79, distance: 76.6
click at [266, 79] on div "0000573243974746 Reboot Reload App Ping More Ping Server Restart Server Force R…" at bounding box center [341, 91] width 242 height 52
copy link "573243974746"
click at [316, 54] on link "System Check" at bounding box center [320, 50] width 62 height 21
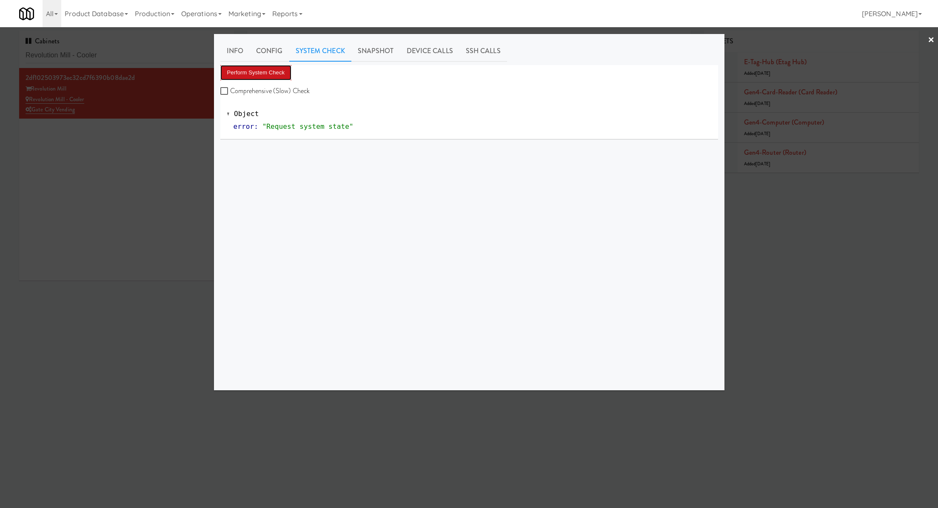
click at [271, 79] on button "Perform System Check" at bounding box center [255, 72] width 71 height 15
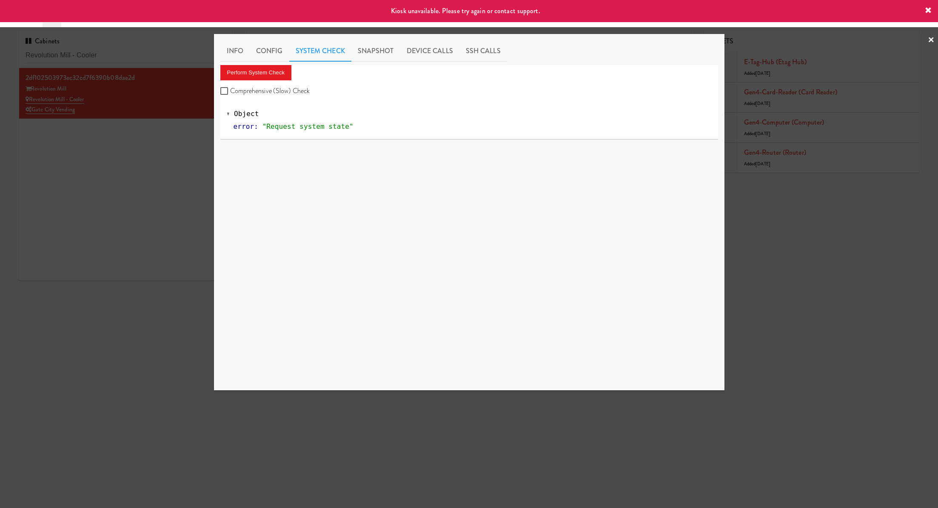
click at [142, 214] on div at bounding box center [469, 254] width 938 height 508
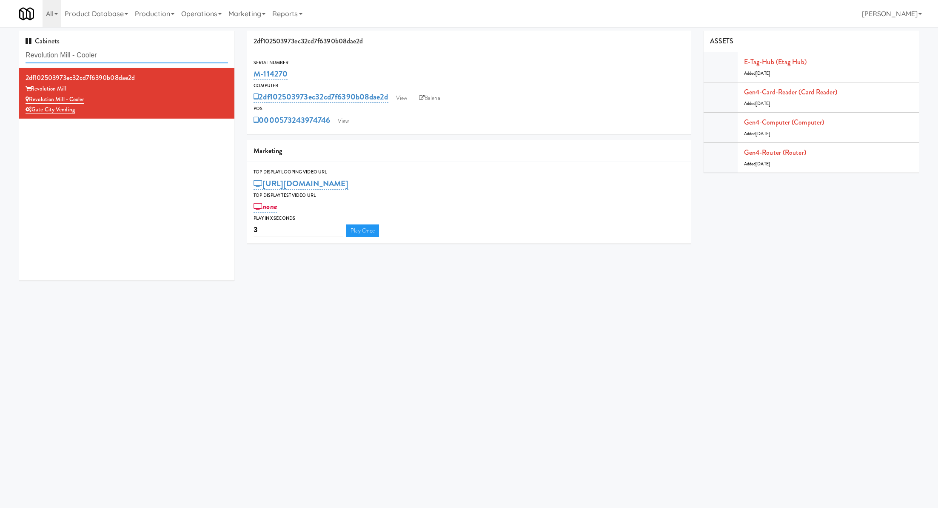
click at [189, 54] on input "Revolution Mill - Cooler" at bounding box center [127, 56] width 202 height 16
click at [349, 122] on link "View" at bounding box center [343, 121] width 20 height 13
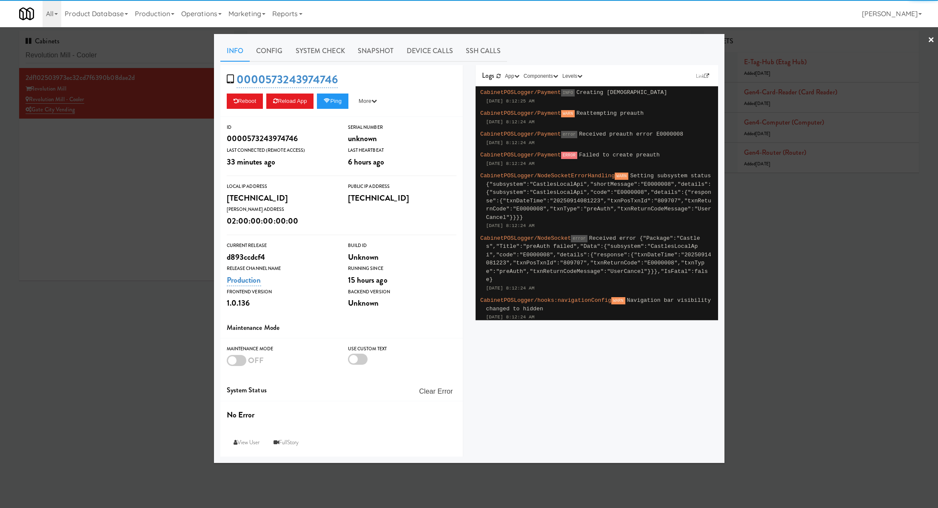
click at [359, 55] on link "Snapshot" at bounding box center [375, 50] width 49 height 21
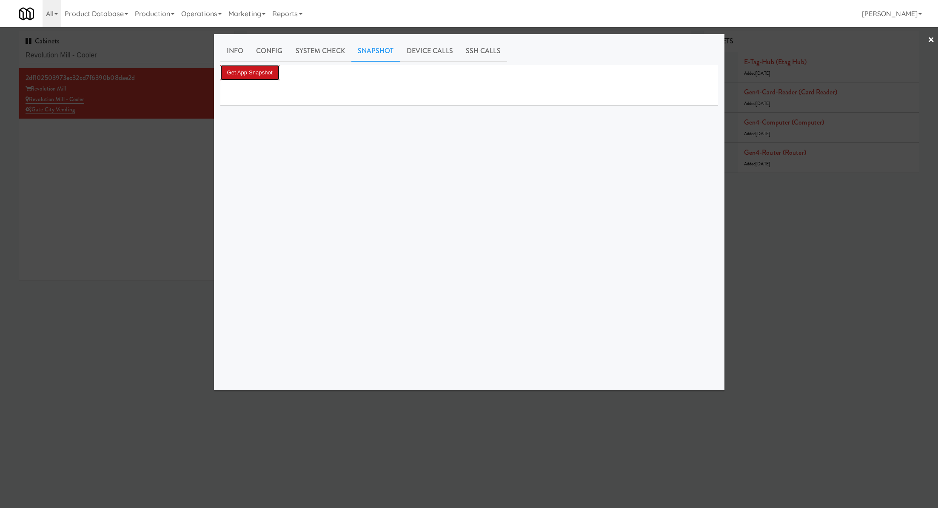
click at [276, 71] on button "Get App Snapshot" at bounding box center [249, 72] width 59 height 15
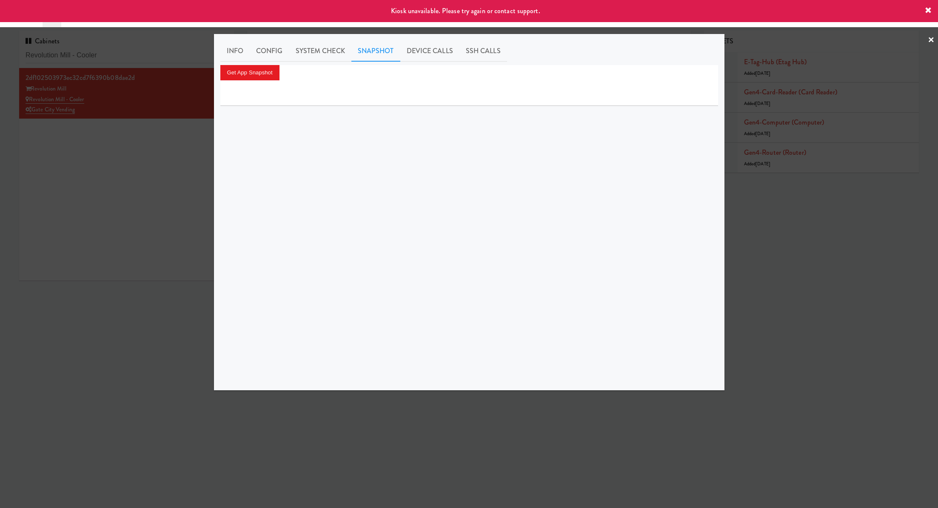
click at [177, 154] on div at bounding box center [469, 254] width 938 height 508
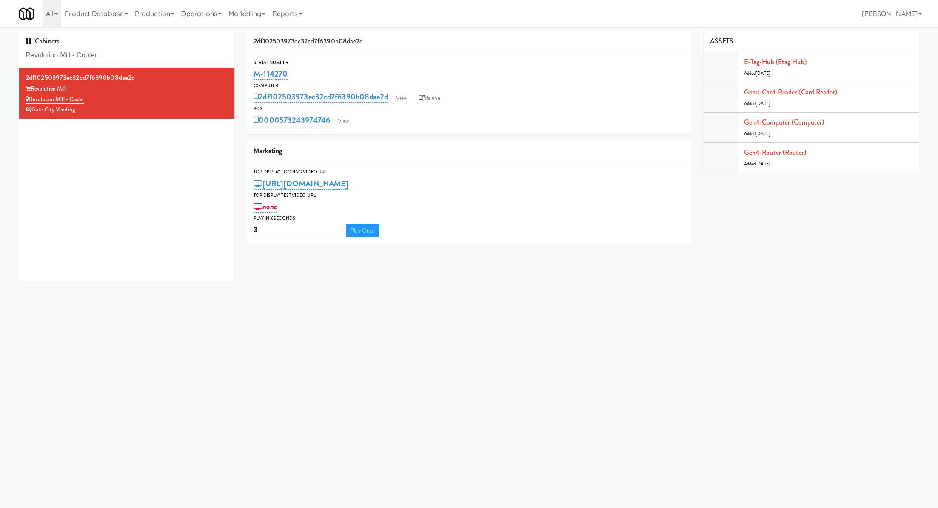
click at [355, 120] on div "0000573243974746 View" at bounding box center [469, 120] width 430 height 14
click at [349, 120] on link "View" at bounding box center [343, 121] width 20 height 13
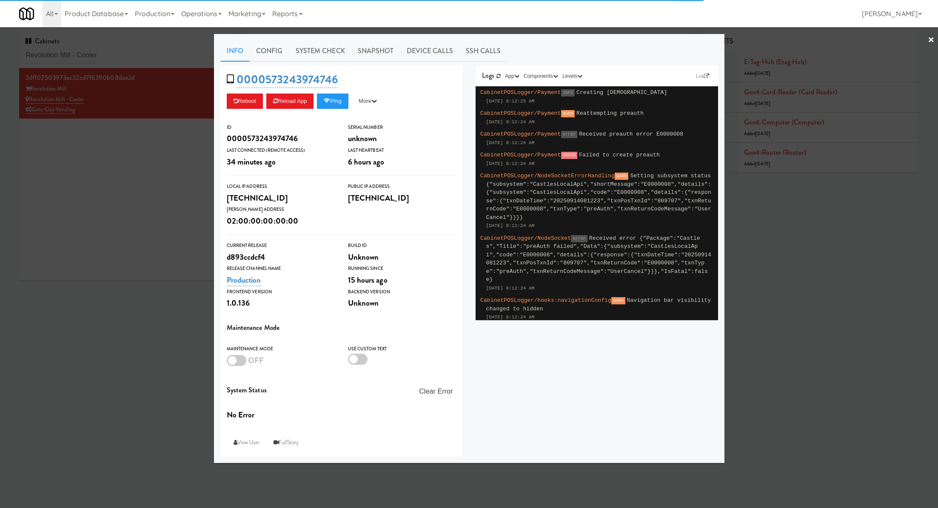
click at [305, 40] on div "Info Config System Check Snapshot Device Calls SSH Calls 0000573243974746 Reboo…" at bounding box center [469, 248] width 510 height 429
click at [308, 50] on link "System Check" at bounding box center [320, 50] width 62 height 21
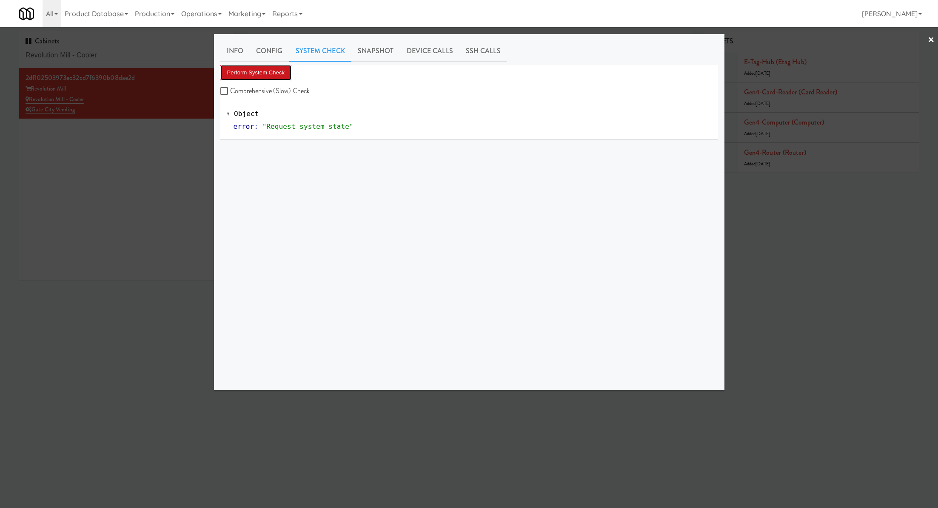
click at [274, 68] on button "Perform System Check" at bounding box center [255, 72] width 71 height 15
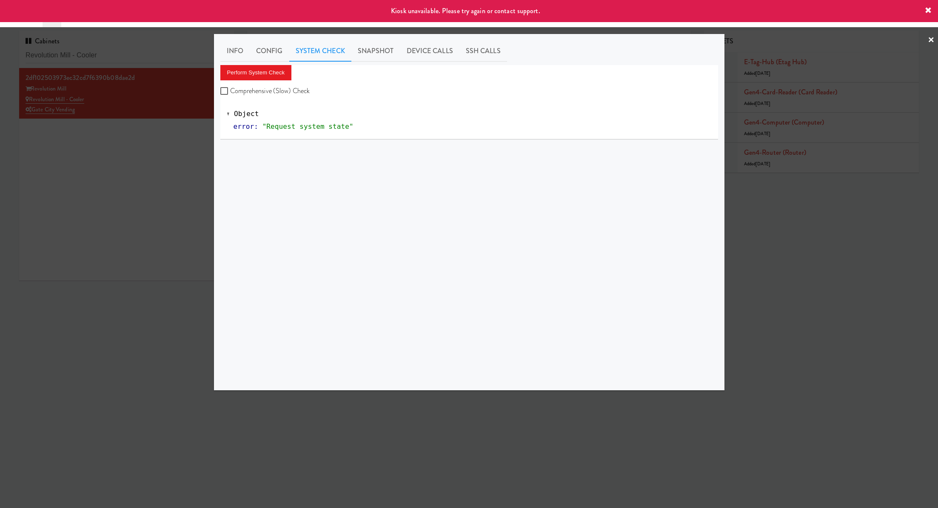
click at [173, 108] on div at bounding box center [469, 254] width 938 height 508
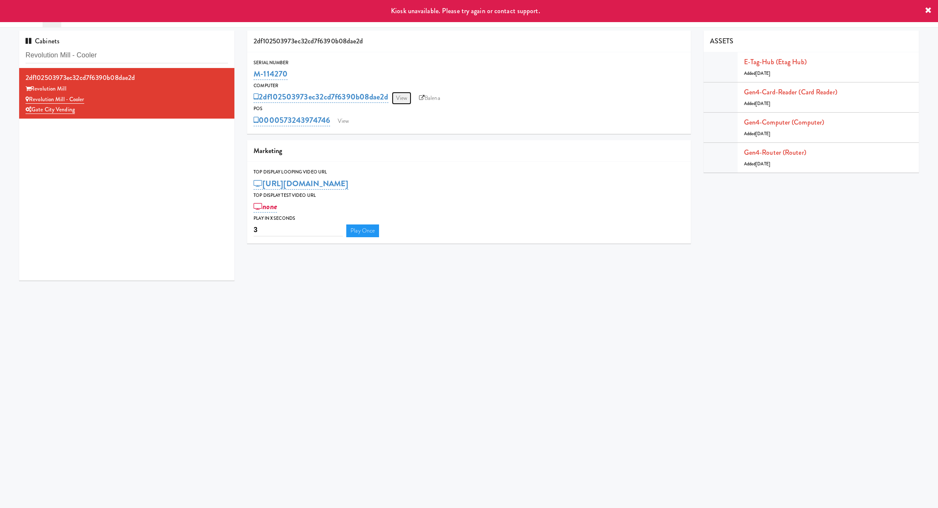
click at [397, 97] on link "View" at bounding box center [402, 98] width 20 height 13
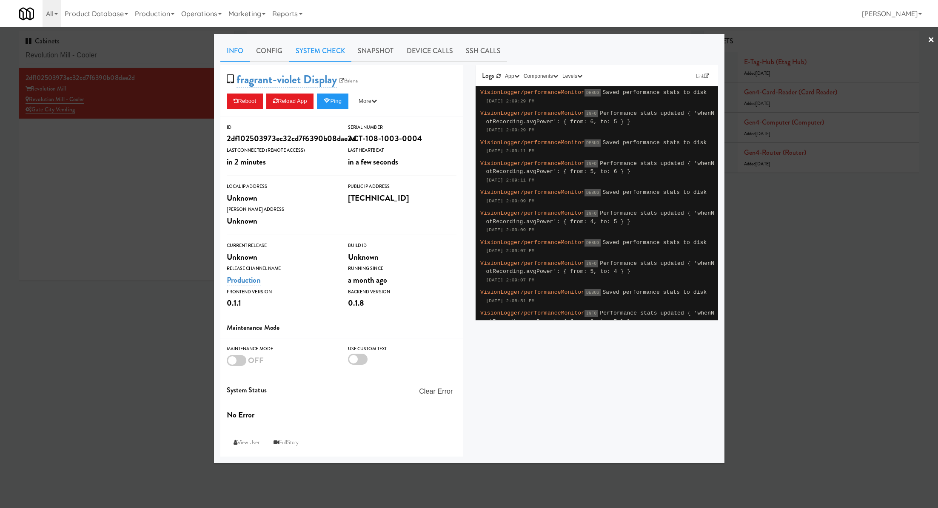
click at [332, 56] on link "System Check" at bounding box center [320, 50] width 62 height 21
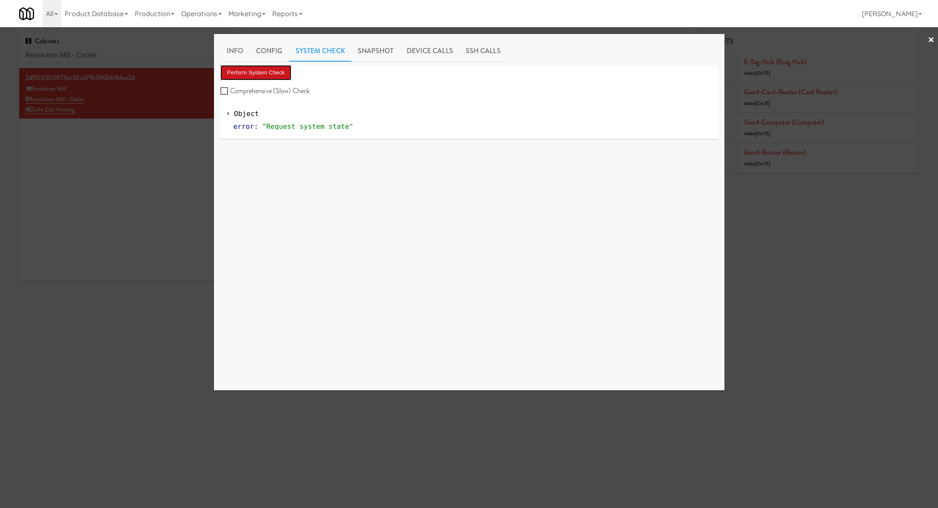
click at [283, 76] on button "Perform System Check" at bounding box center [255, 72] width 71 height 15
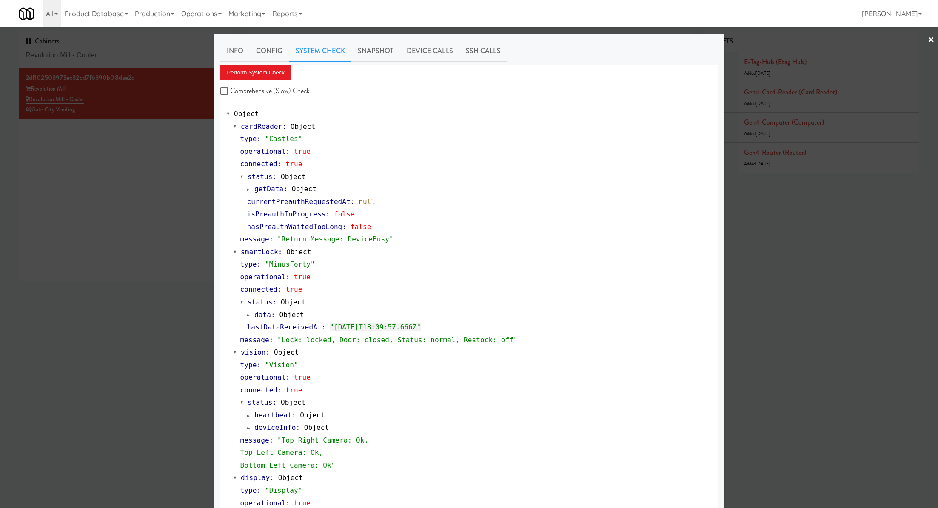
click at [160, 166] on div at bounding box center [469, 254] width 938 height 508
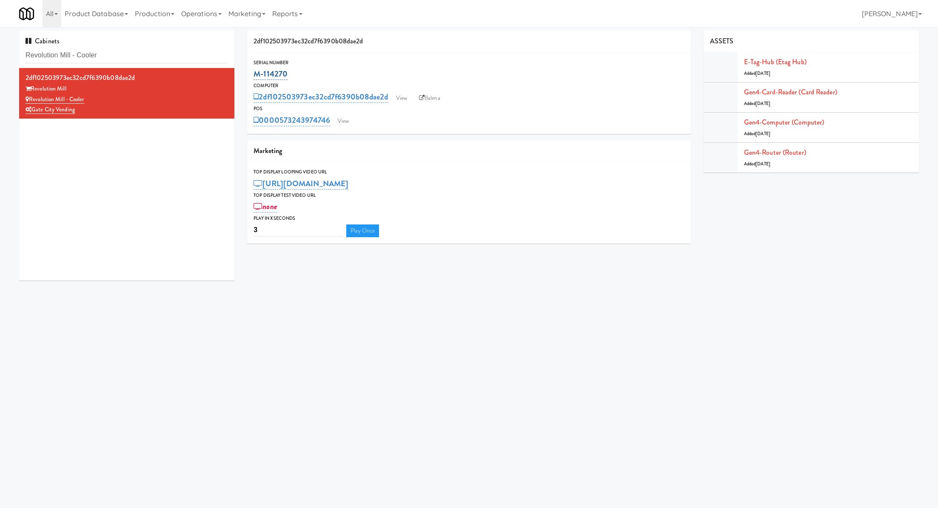
drag, startPoint x: 301, startPoint y: 73, endPoint x: 255, endPoint y: 74, distance: 46.0
click at [255, 75] on div "M-114270" at bounding box center [469, 74] width 430 height 14
copy link "M-114270"
click at [345, 125] on link "View" at bounding box center [343, 121] width 20 height 13
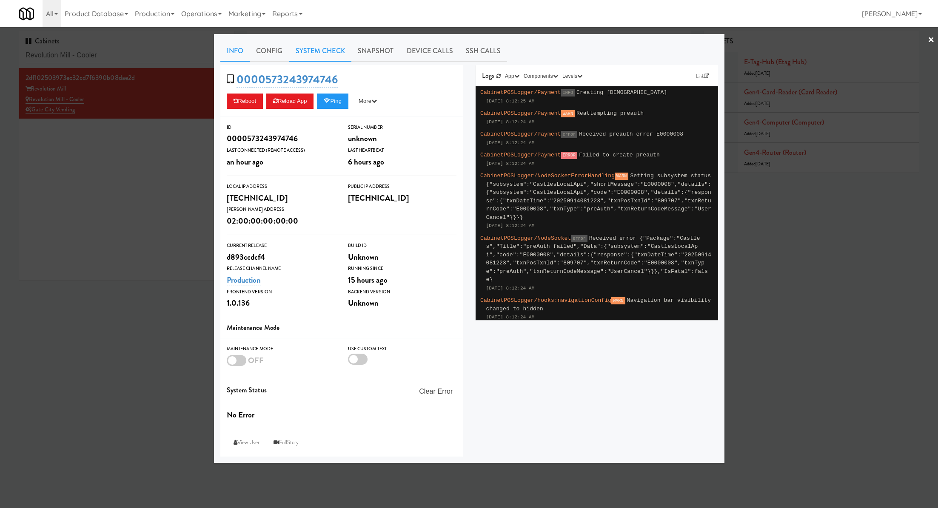
click at [334, 54] on link "System Check" at bounding box center [320, 50] width 62 height 21
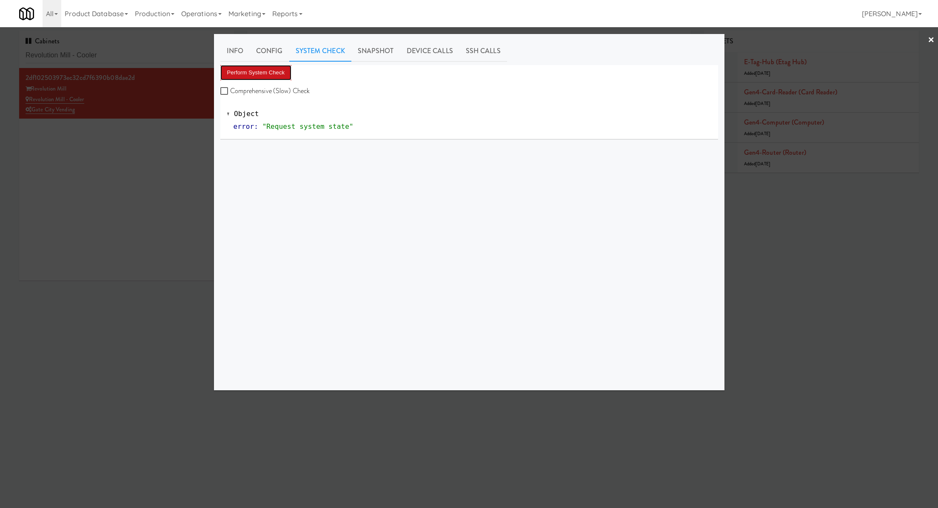
click at [286, 73] on button "Perform System Check" at bounding box center [255, 72] width 71 height 15
click at [281, 73] on button "Perform System Check" at bounding box center [255, 72] width 71 height 15
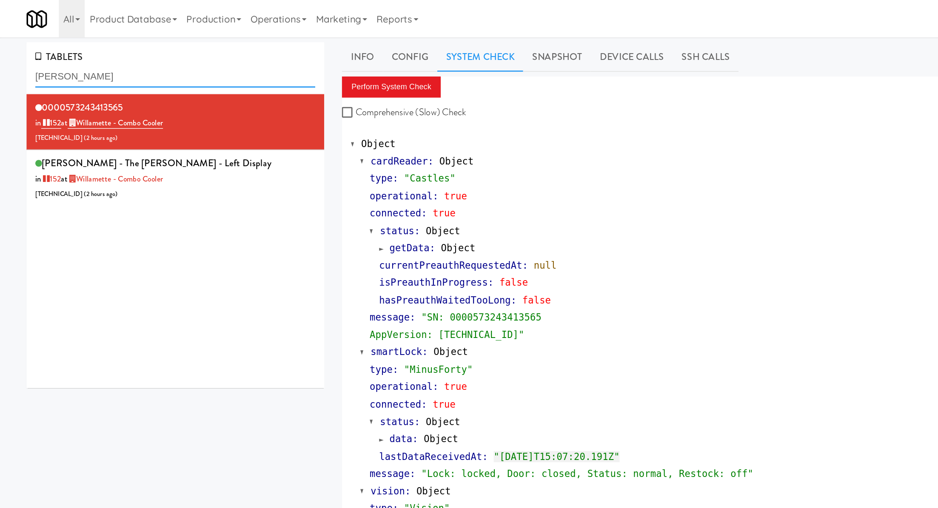
click at [82, 49] on input "willam" at bounding box center [127, 56] width 202 height 16
click at [82, 53] on input "willam" at bounding box center [127, 56] width 202 height 16
paste input "The Dial- Combo"
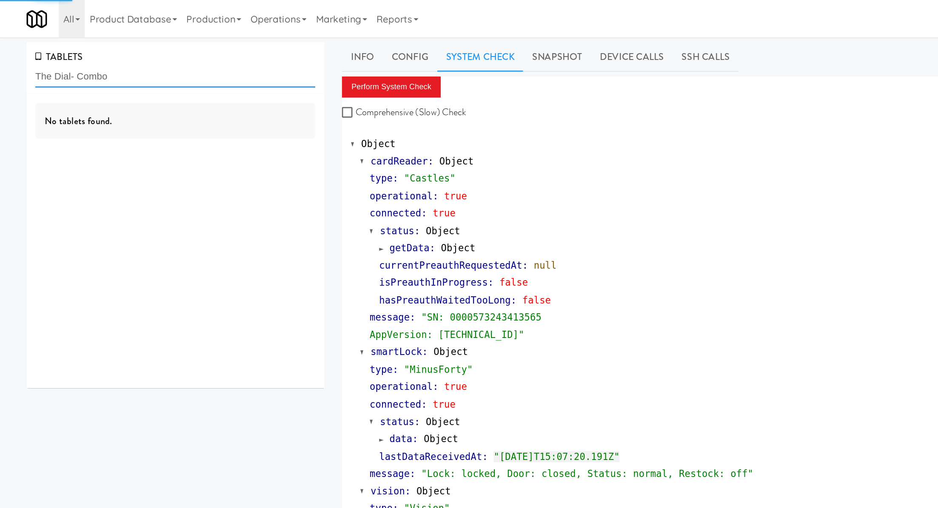
type input "The Dial- Combo"
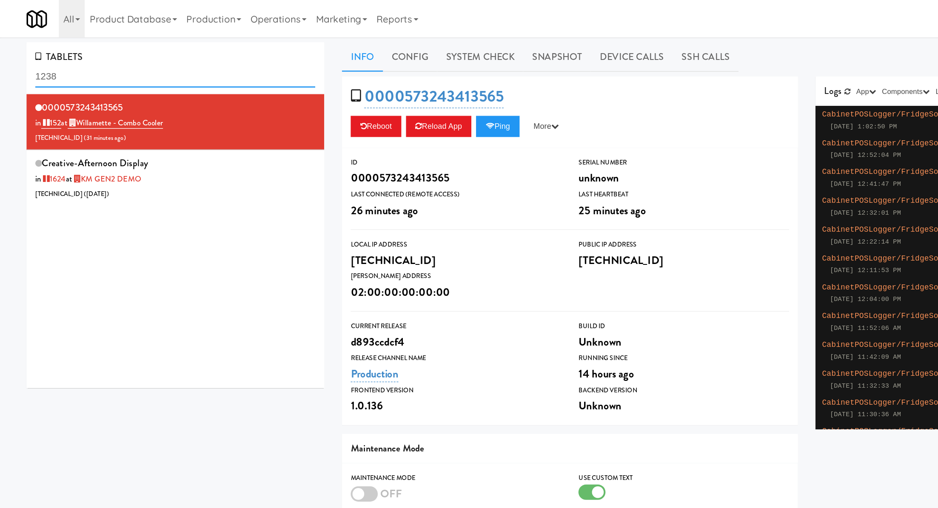
click at [68, 53] on input "1238" at bounding box center [127, 56] width 202 height 16
type input "softball"
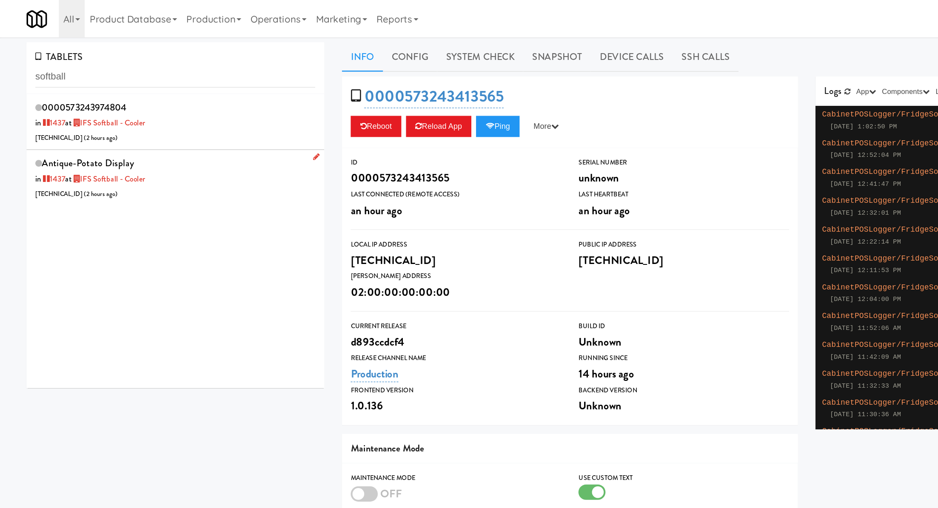
click at [119, 112] on div "antique-potato Display in 1437 at IFS Softball - Cooler 71.186.185.74 ( 2 hours…" at bounding box center [127, 129] width 202 height 34
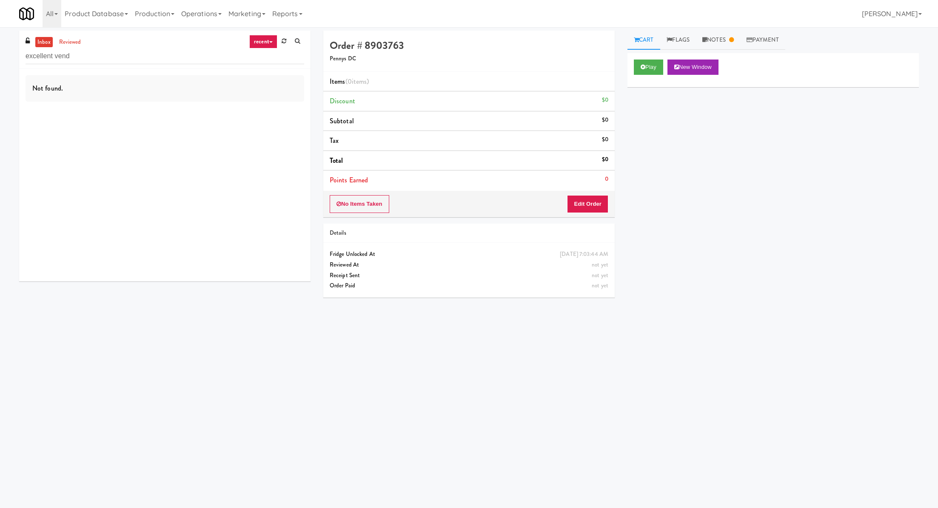
click at [73, 57] on input "excellent vend" at bounding box center [165, 56] width 279 height 16
type input "dial"
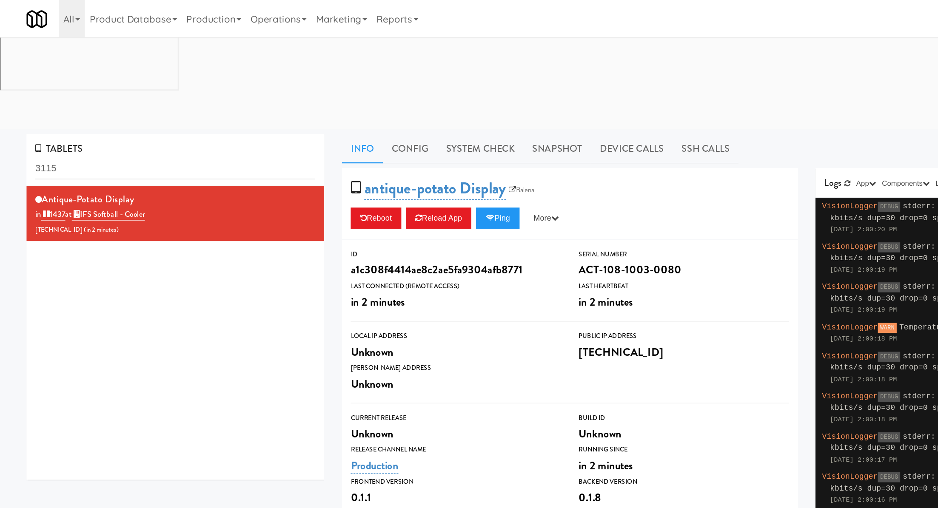
click at [73, 114] on input "3115" at bounding box center [127, 122] width 202 height 16
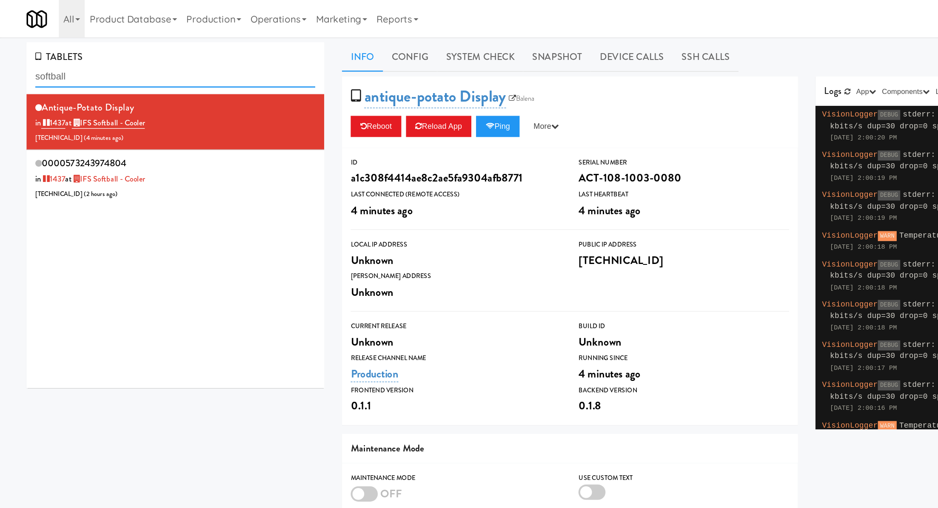
click at [91, 57] on input "softball" at bounding box center [127, 56] width 202 height 16
paste input "573243974746"
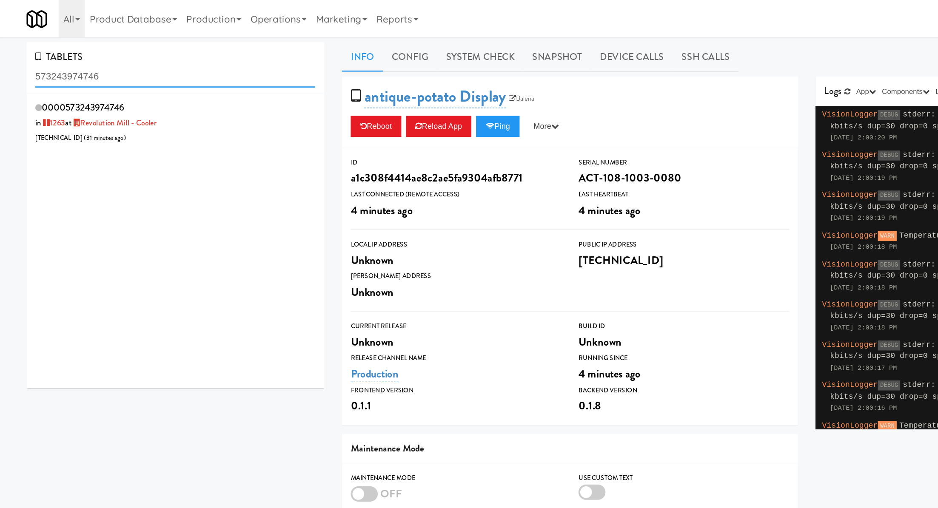
click at [88, 53] on input "573243974746" at bounding box center [127, 56] width 202 height 16
paste input "Revolution Mill - Cooler"
type input "Revolution Mill - Cooler"
